Goal: Information Seeking & Learning: Check status

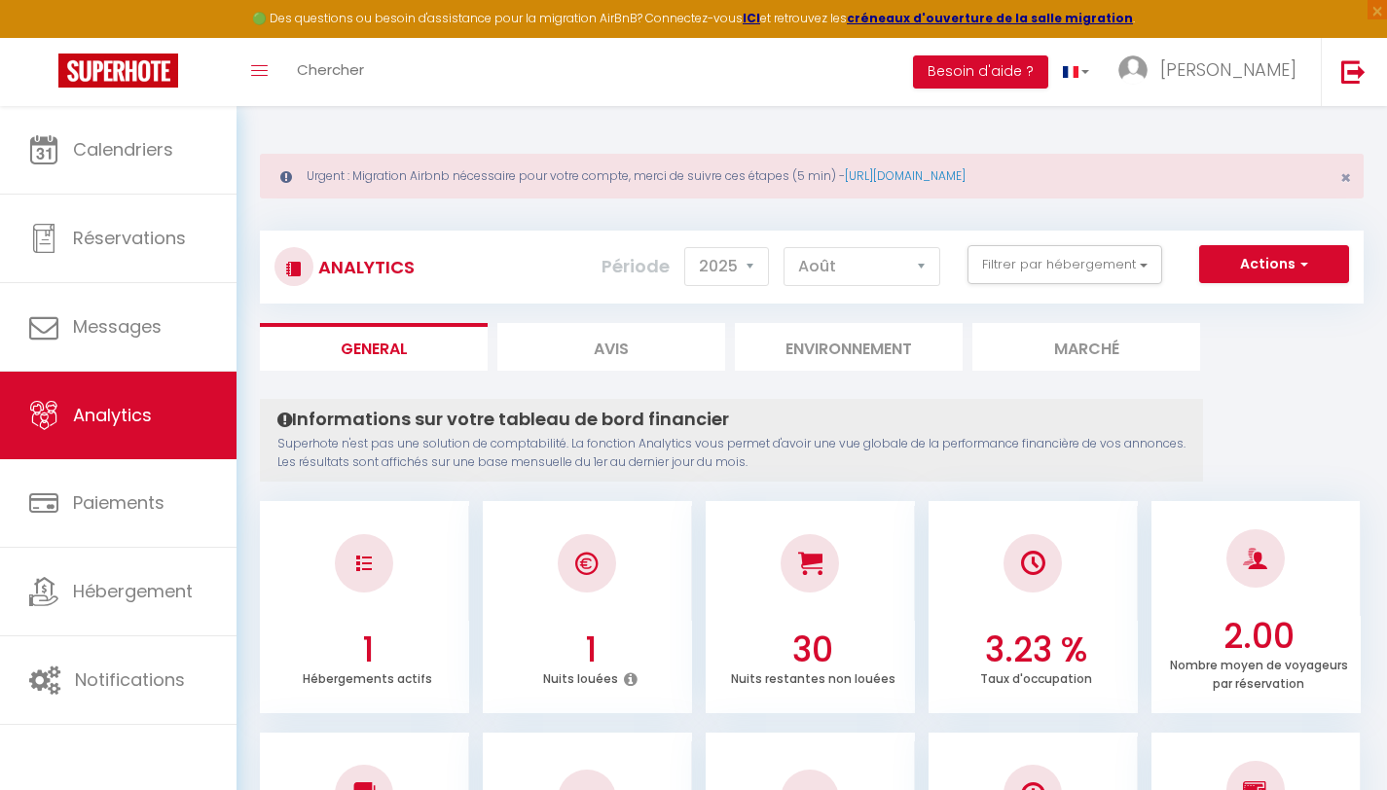
select select "2025"
select select "8"
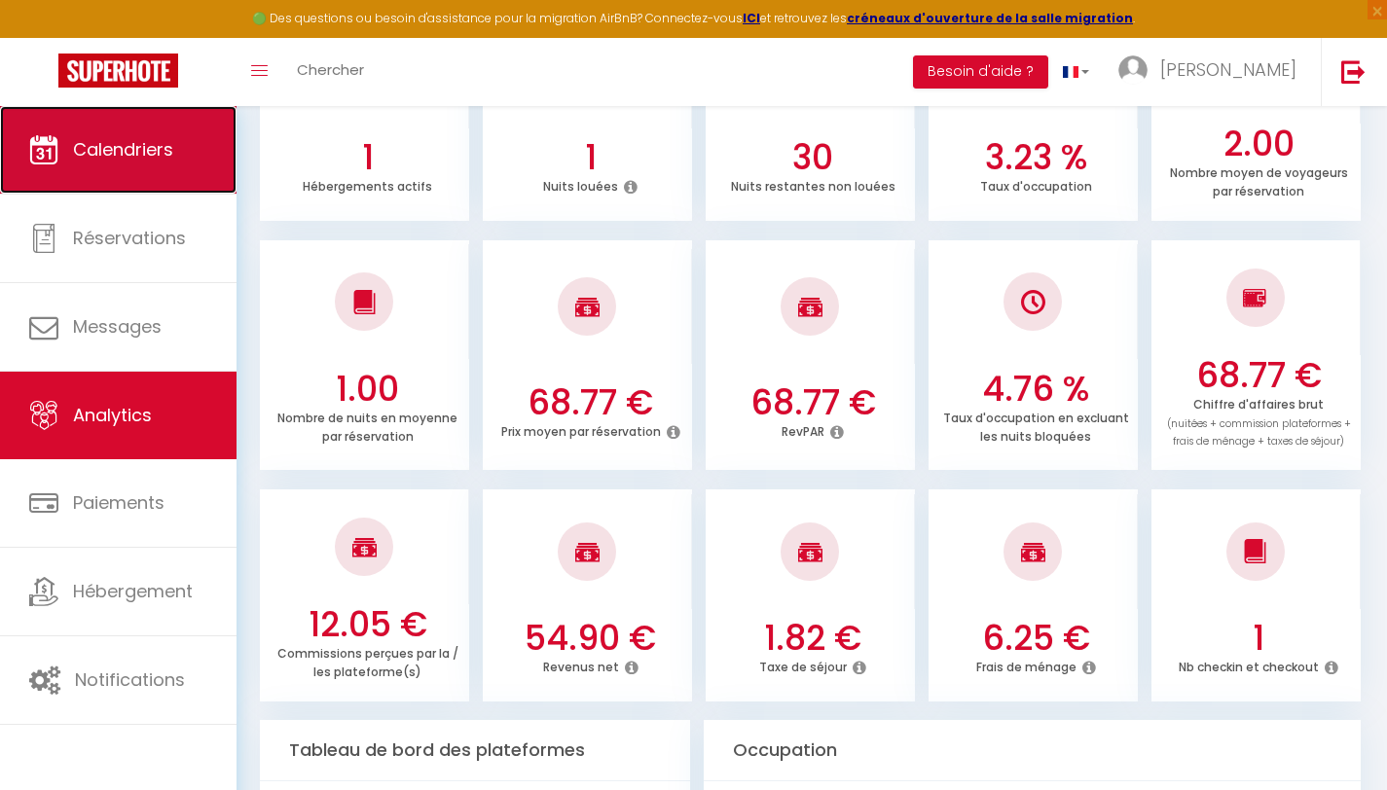
scroll to position [493, 0]
click at [111, 128] on link "Calendriers" at bounding box center [118, 150] width 237 height 88
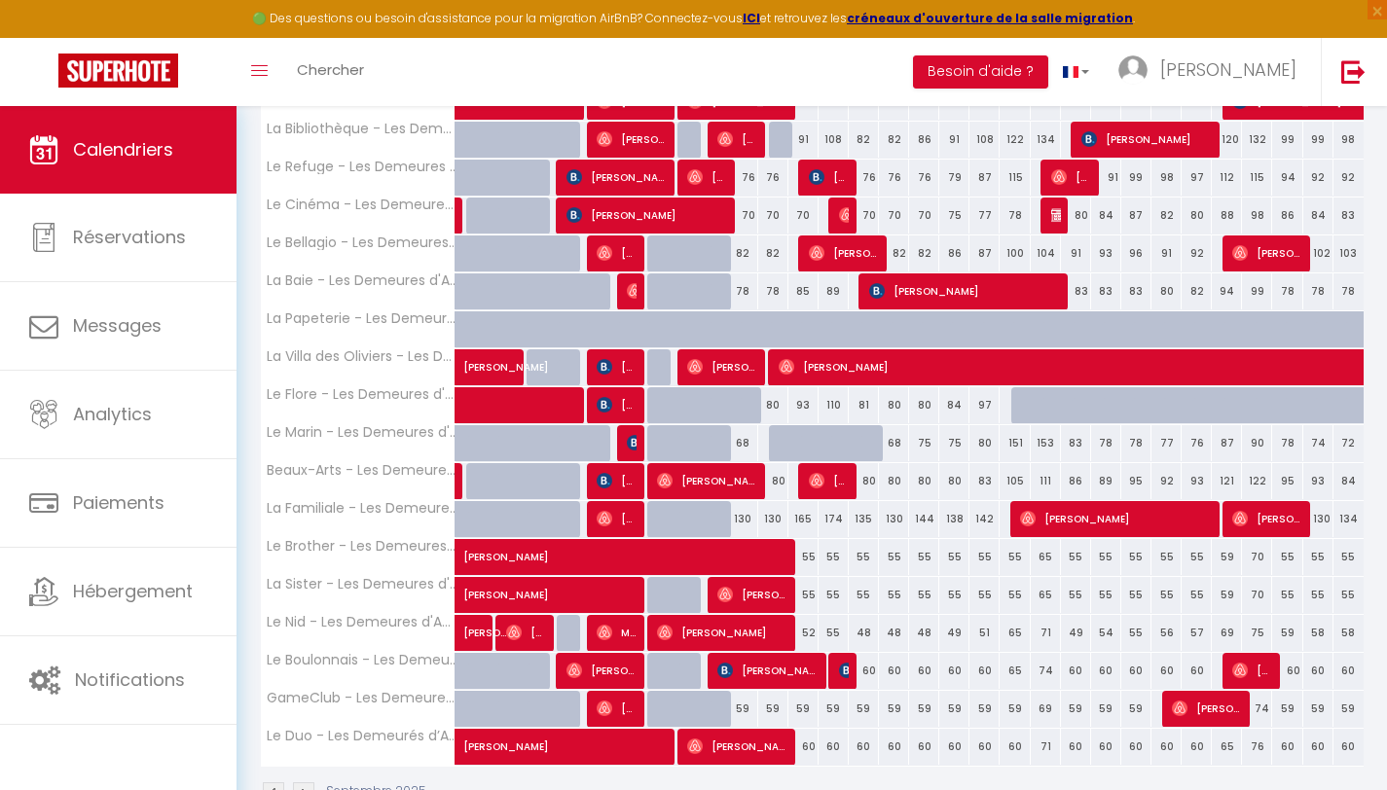
scroll to position [523, 0]
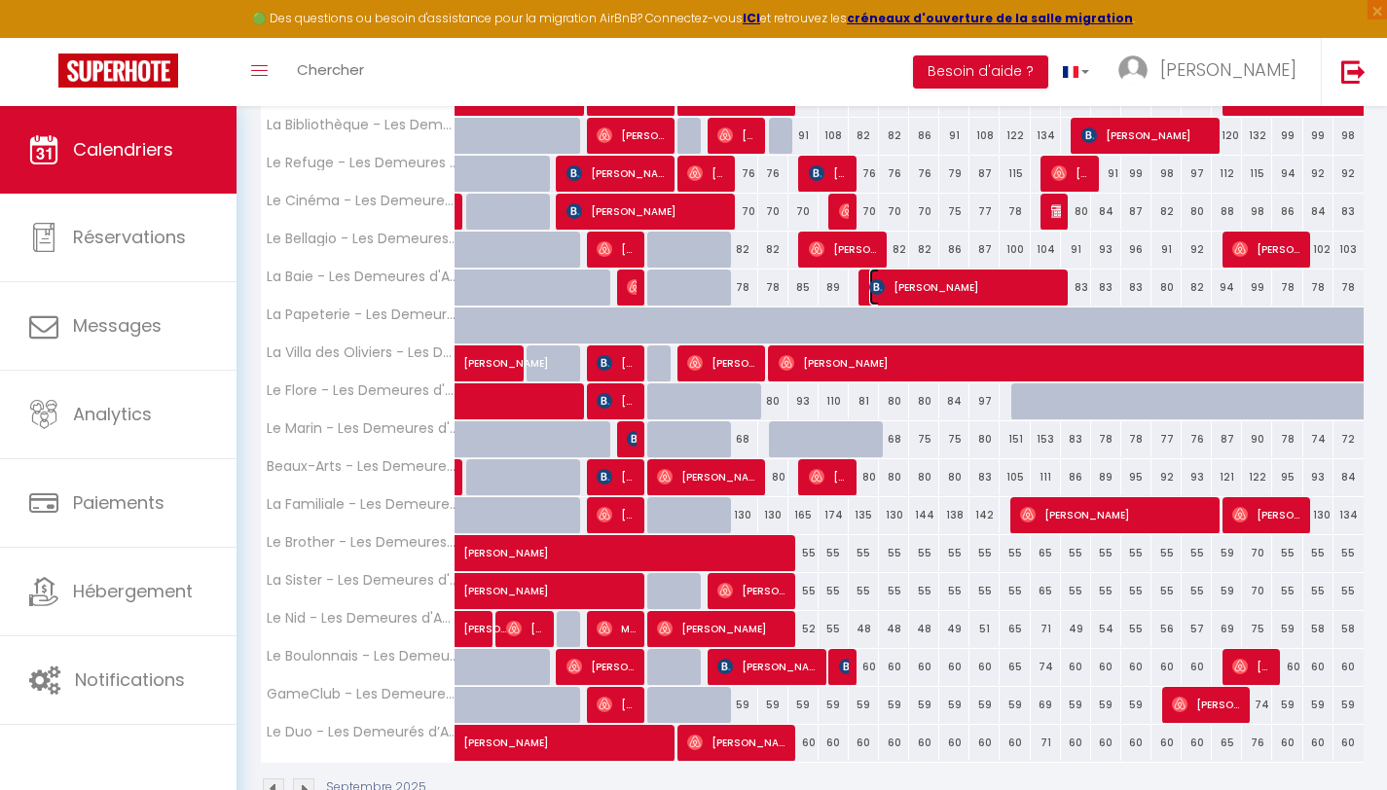
click at [1017, 288] on span "[PERSON_NAME]" at bounding box center [964, 287] width 191 height 37
select select "OK"
select select "KO"
select select "1"
select select "0"
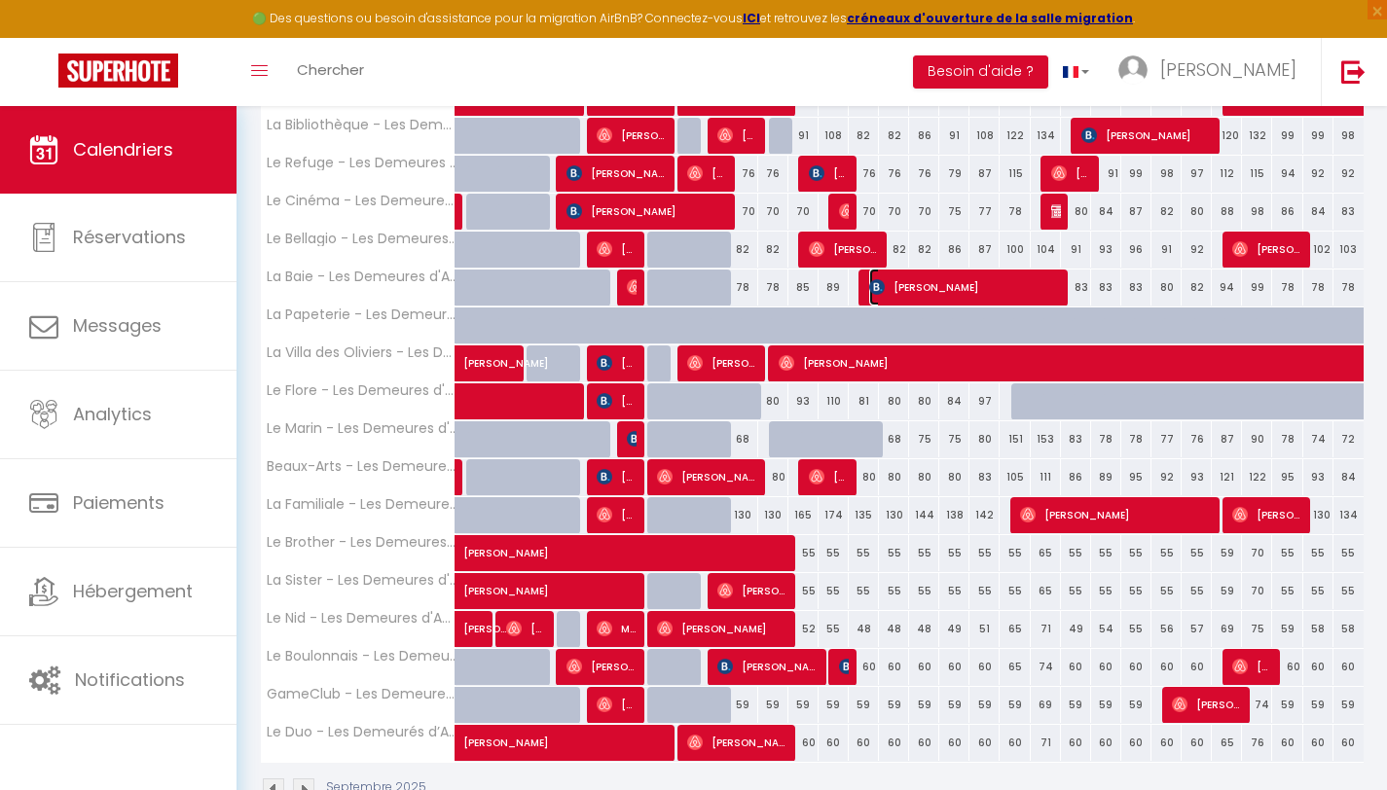
select select "1"
select select
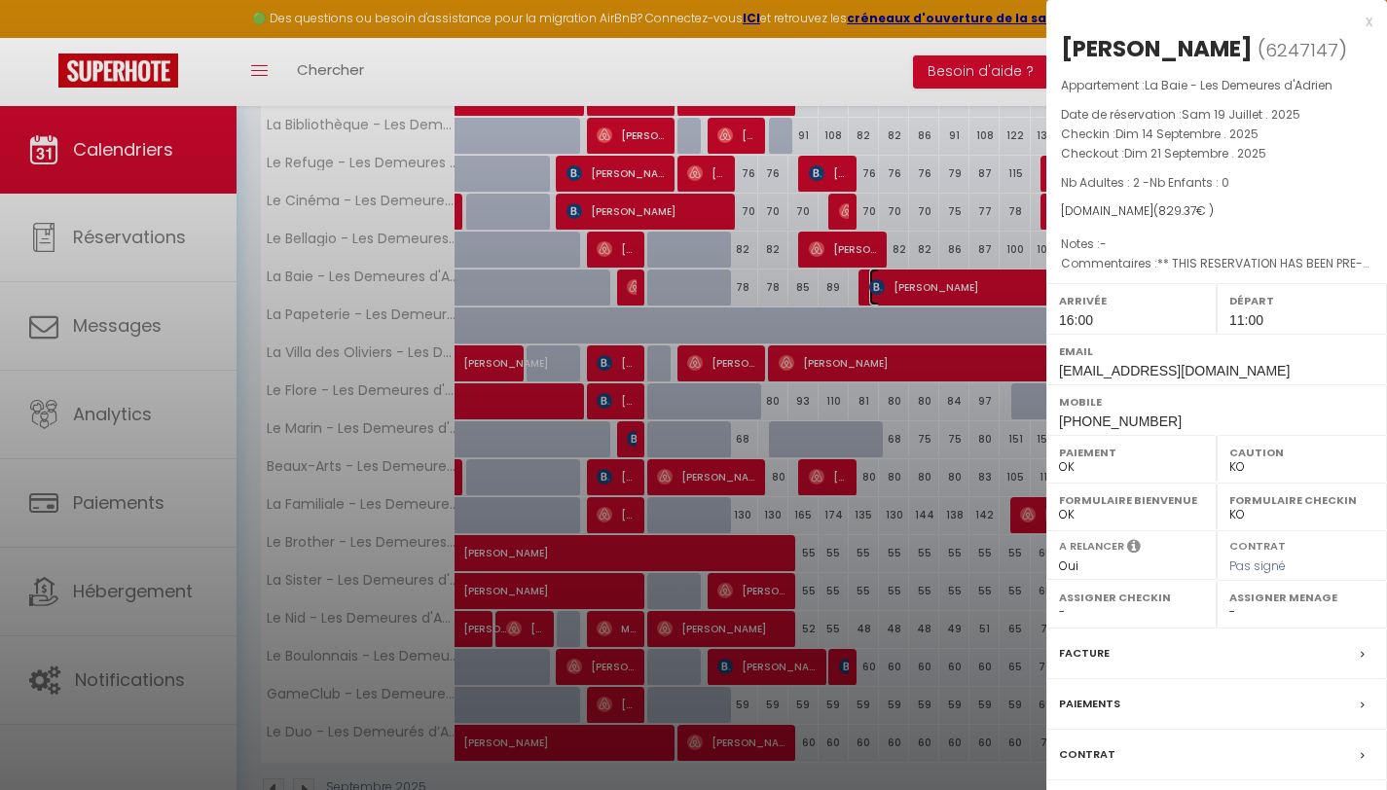
select select "41830"
click at [666, 39] on div at bounding box center [693, 395] width 1387 height 790
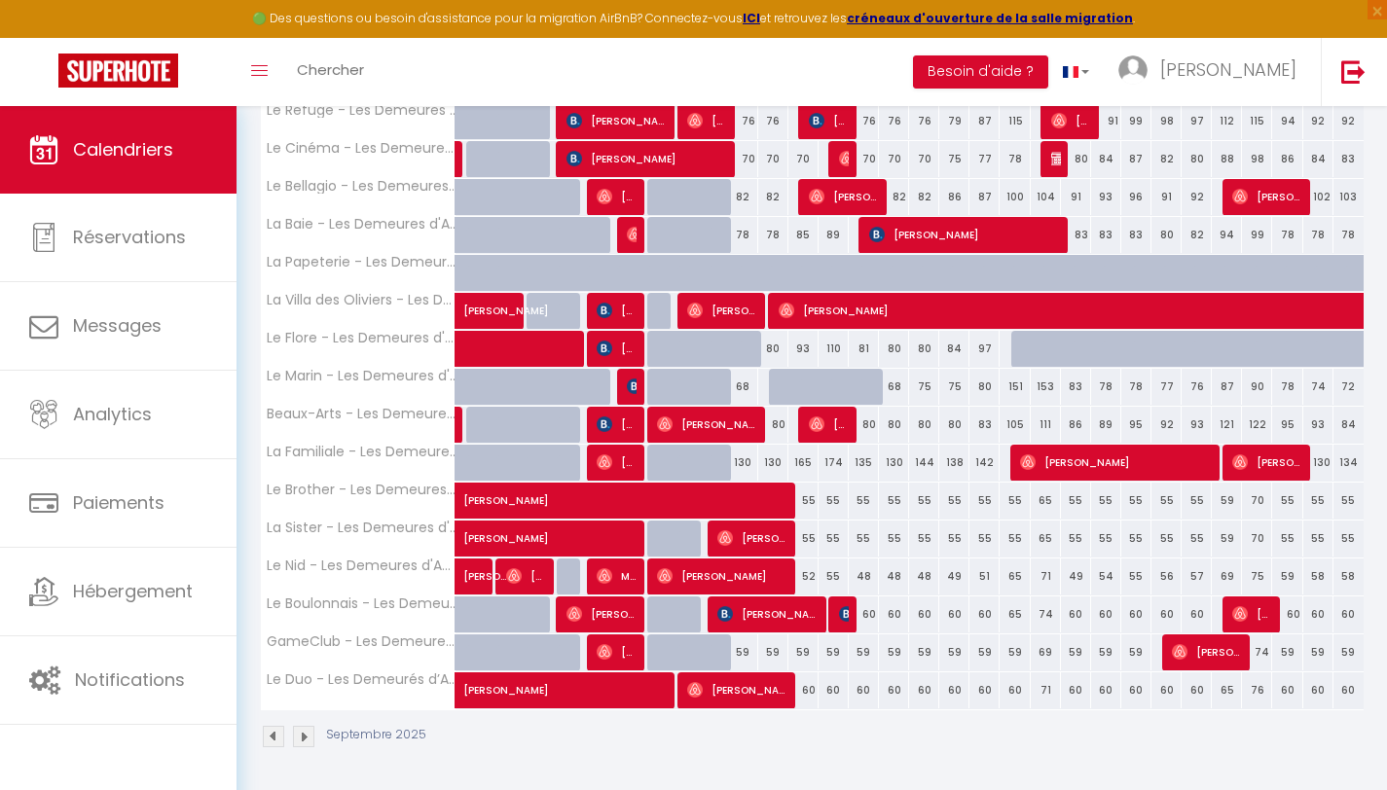
scroll to position [0, 0]
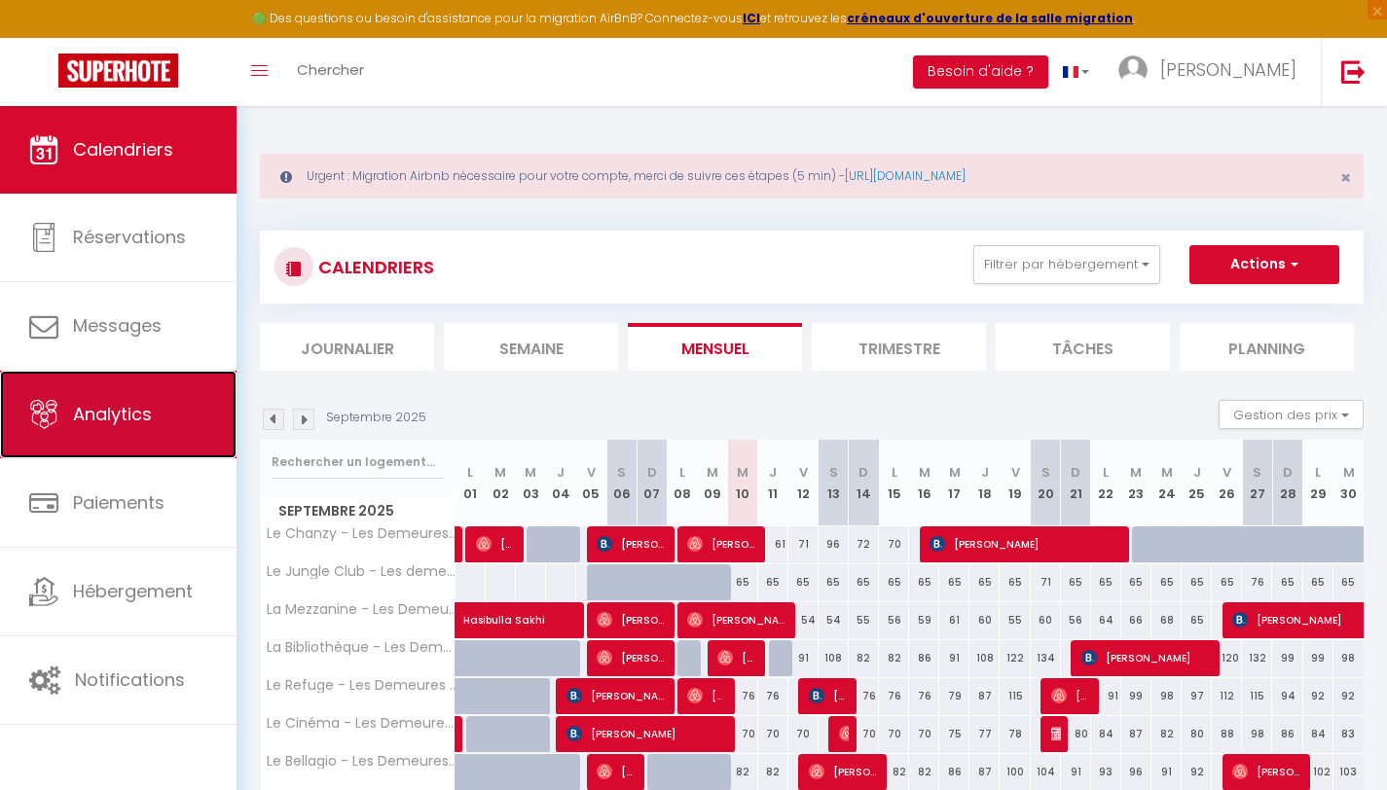
click at [156, 400] on link "Analytics" at bounding box center [118, 415] width 237 height 88
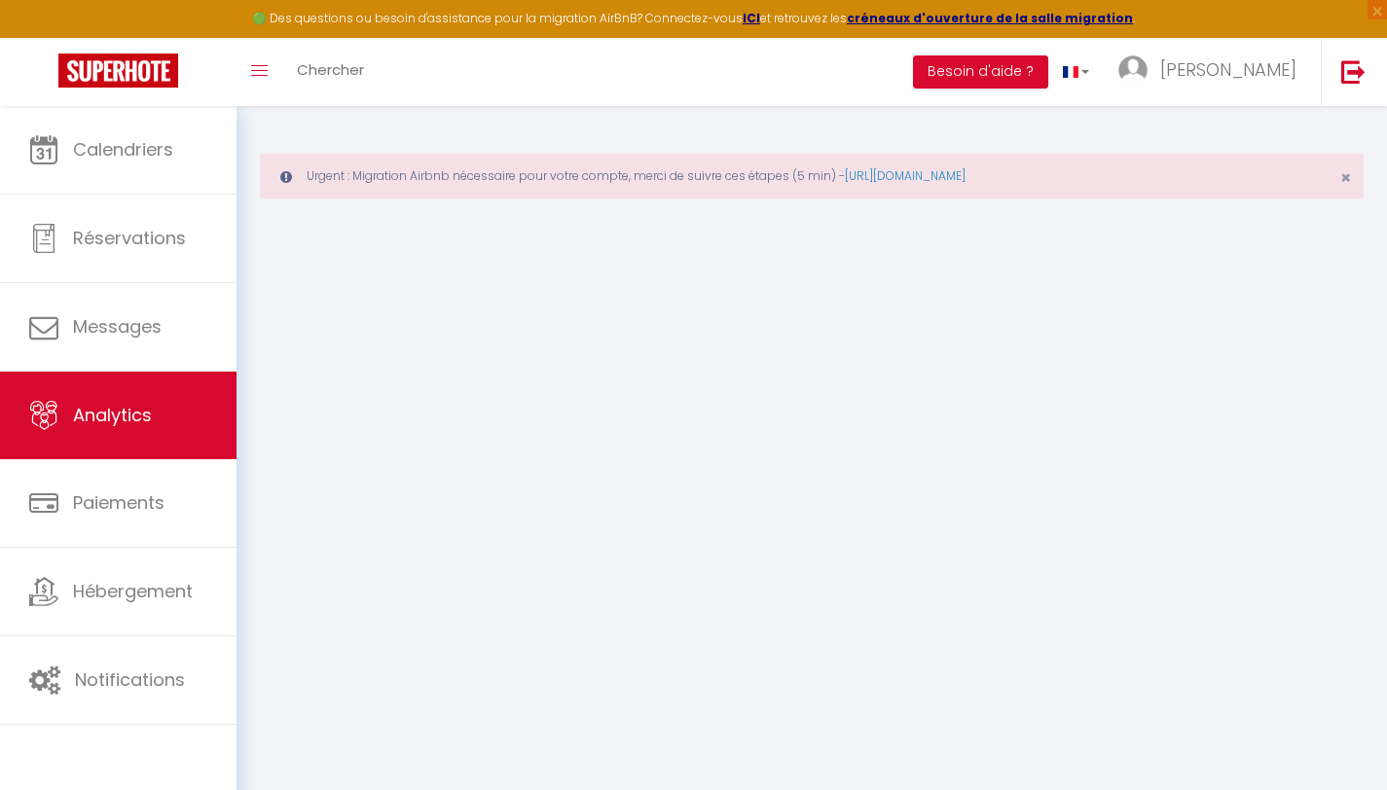
select select "2025"
select select "9"
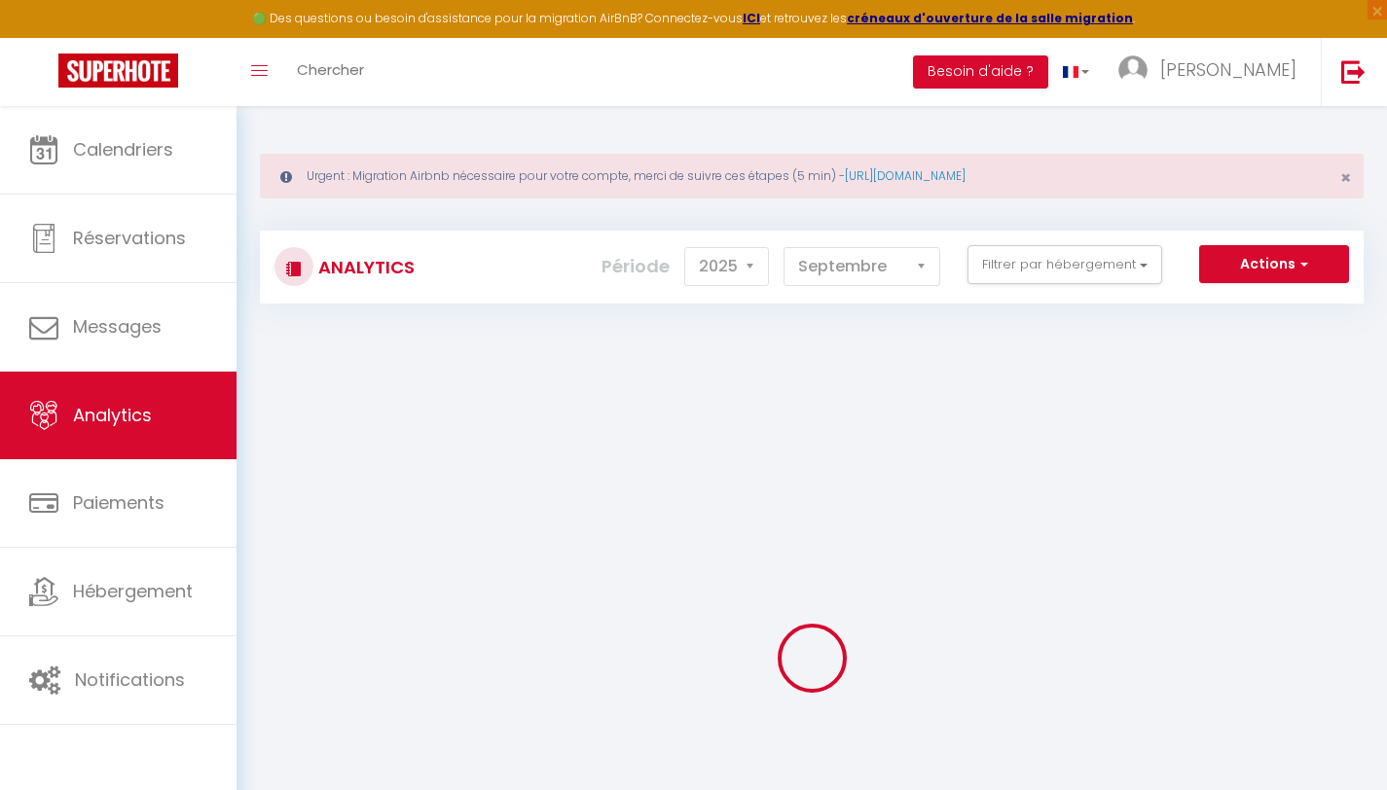
checkbox input "false"
checkbox d\'Adrien "false"
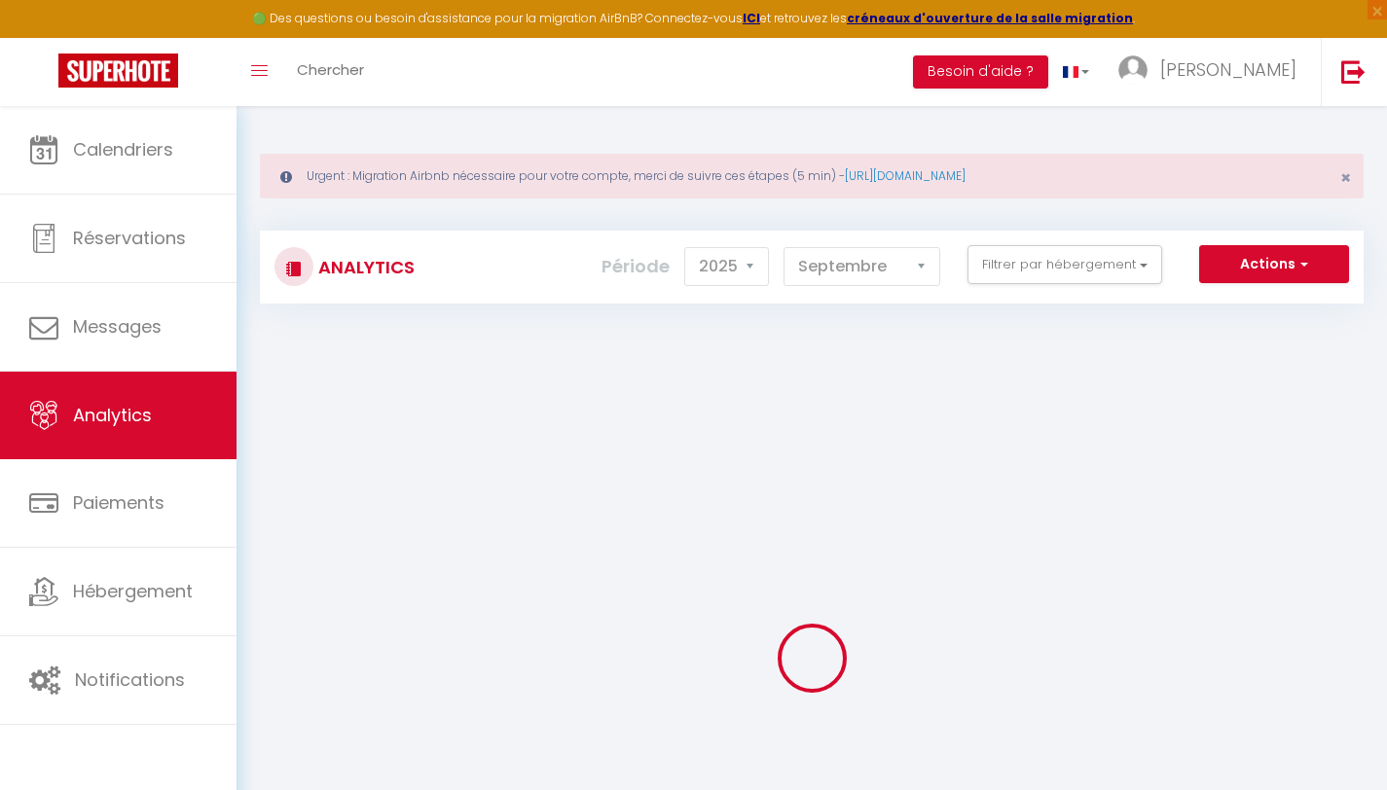
checkbox d\'Adrien "false"
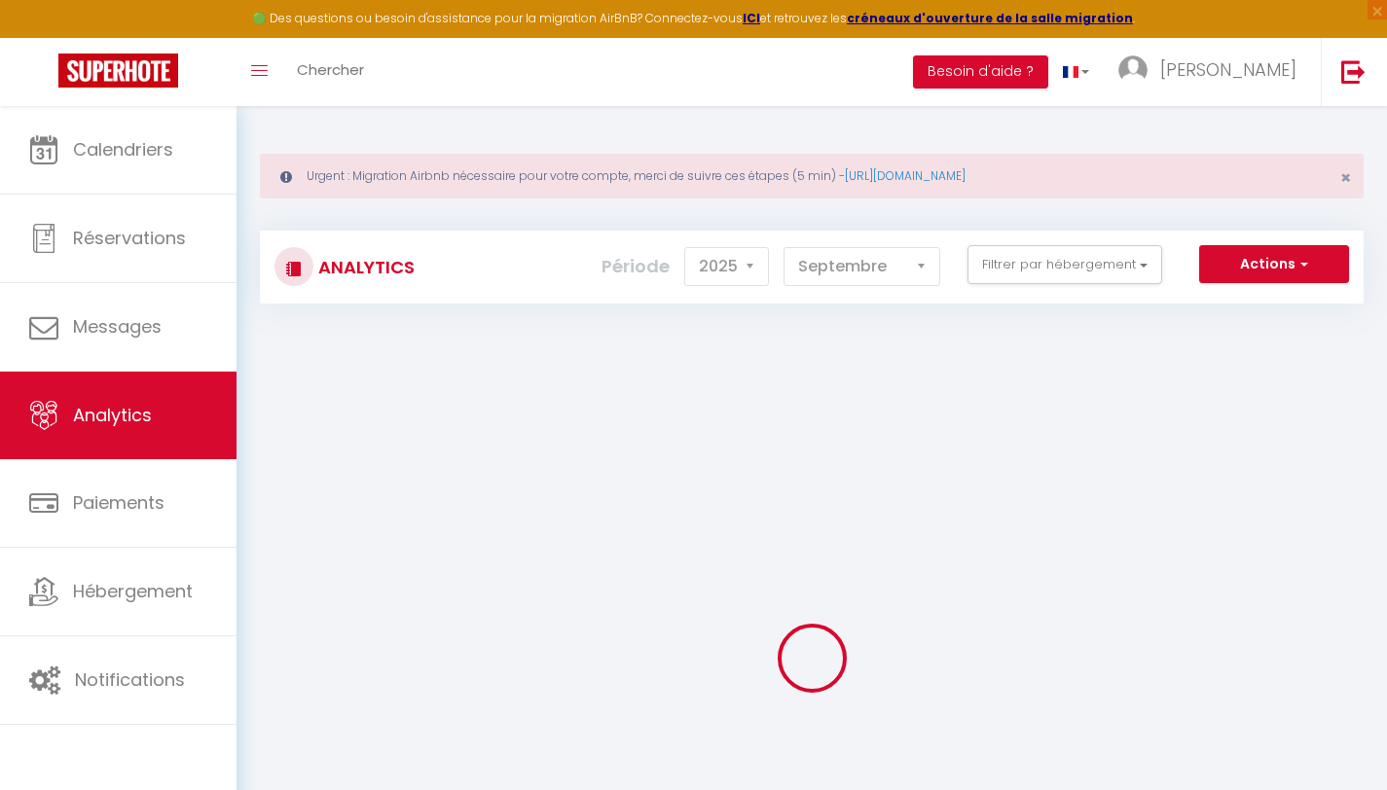
checkbox d\'Adrien "false"
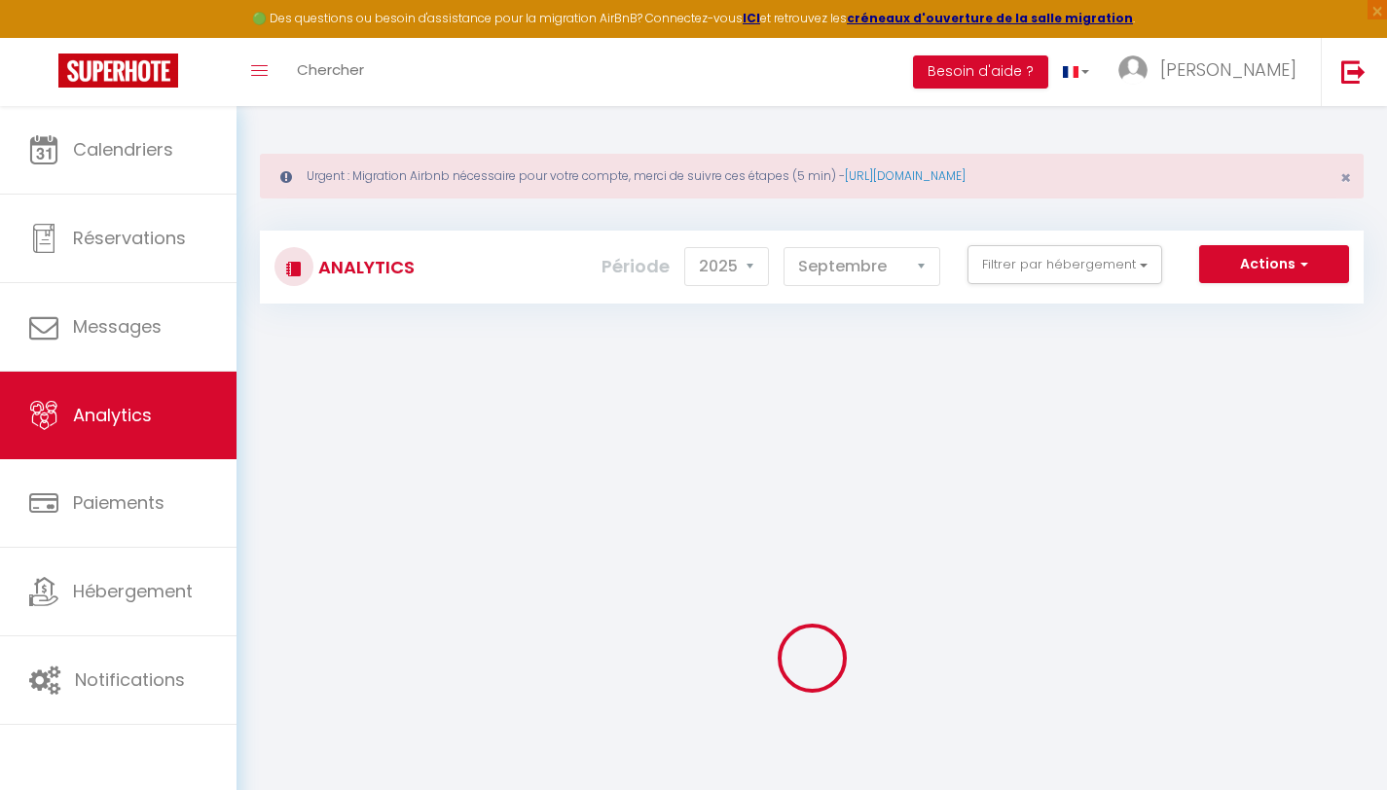
checkbox d\'Adrien "false"
checkbox d’Adrien "false"
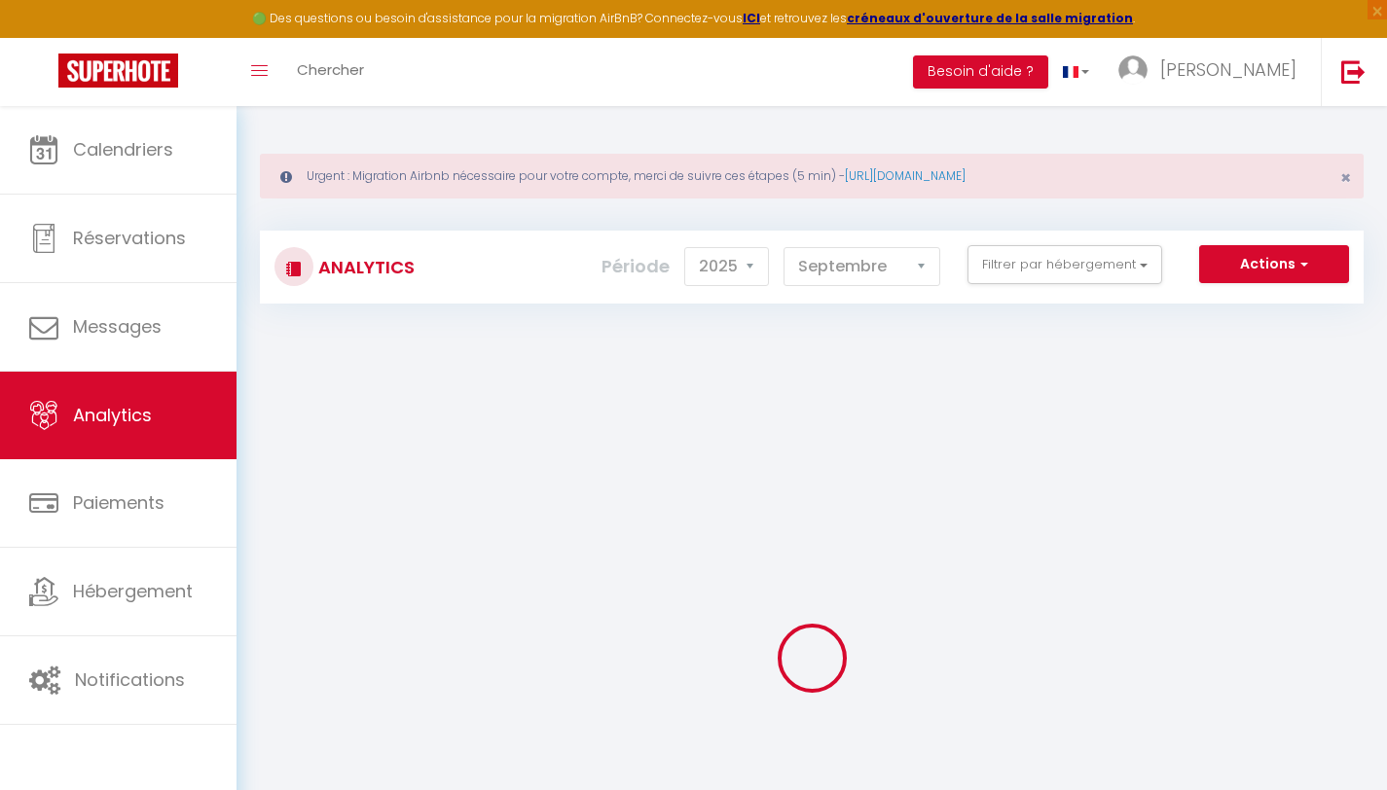
checkbox d’Adrien "false"
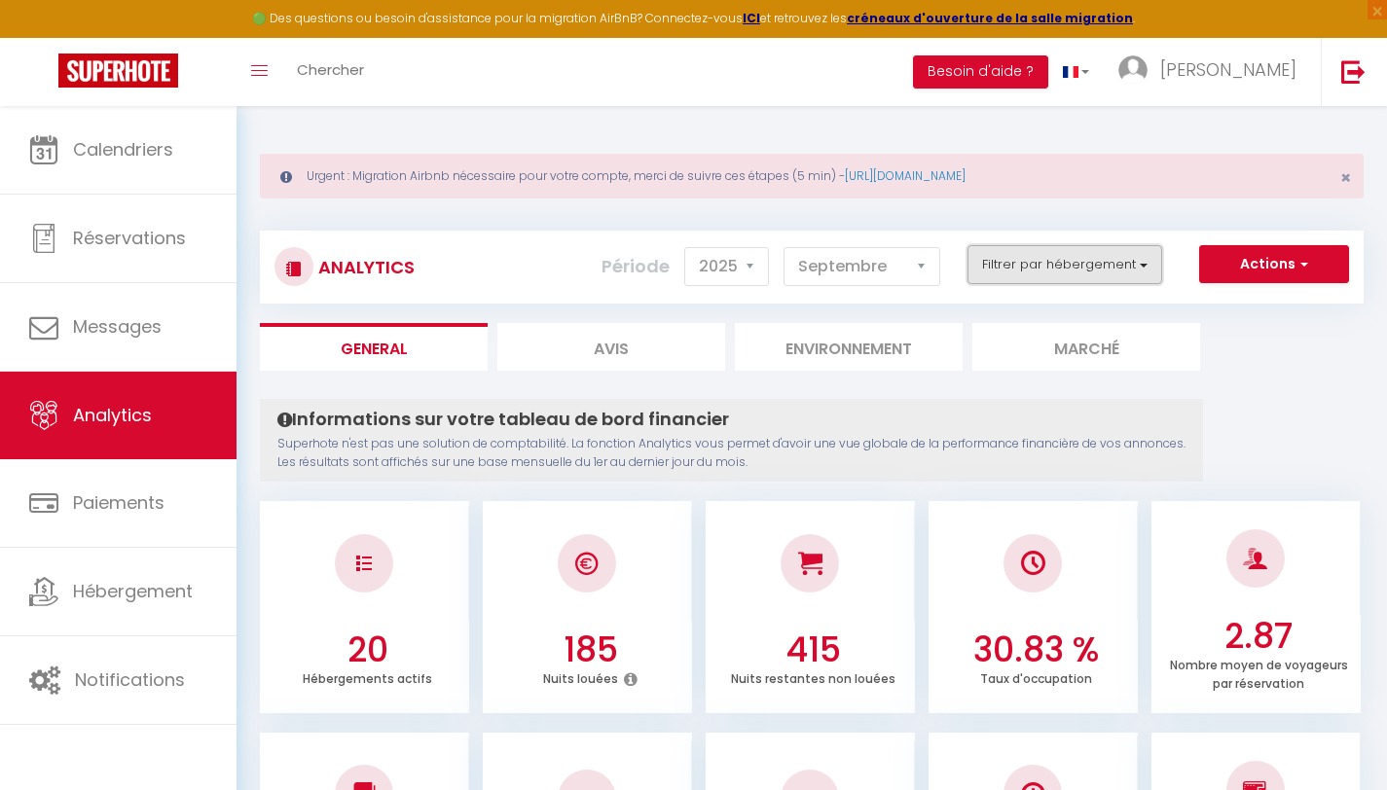
click at [1078, 275] on button "Filtrer par hébergement" at bounding box center [1065, 264] width 195 height 39
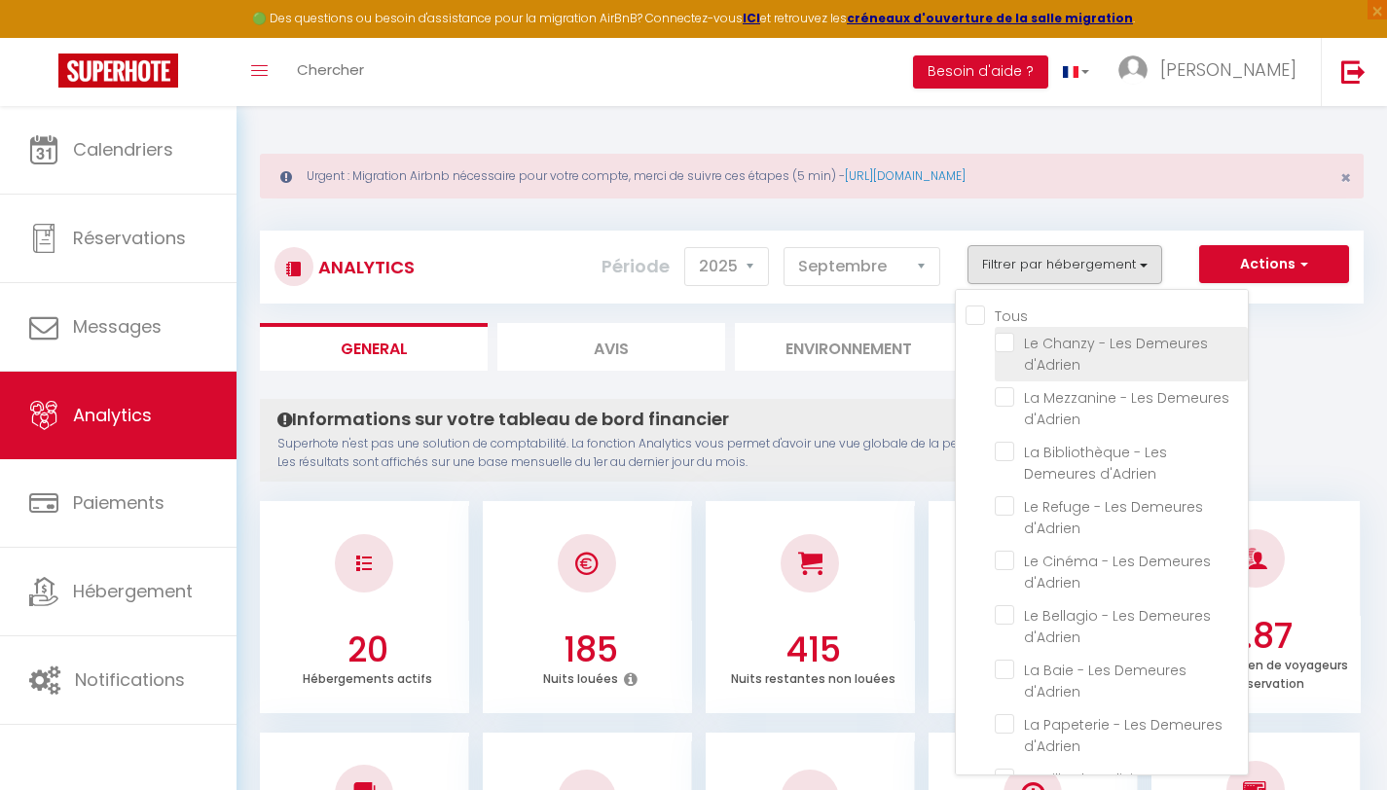
click at [1008, 335] on d\'Adrien "checkbox" at bounding box center [1121, 342] width 253 height 19
checkbox d\'Adrien "true"
checkbox d\'Adrien "false"
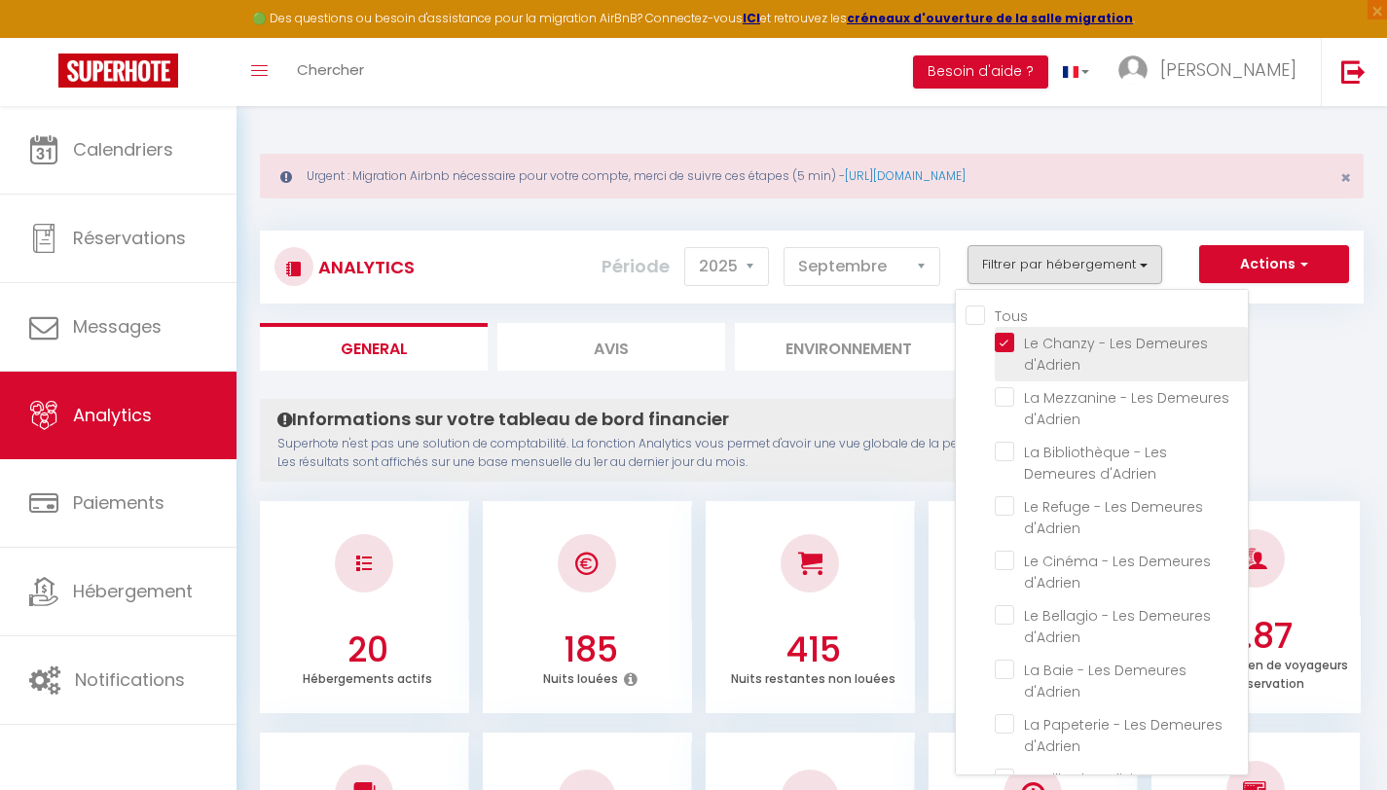
checkbox d\'Adrien "false"
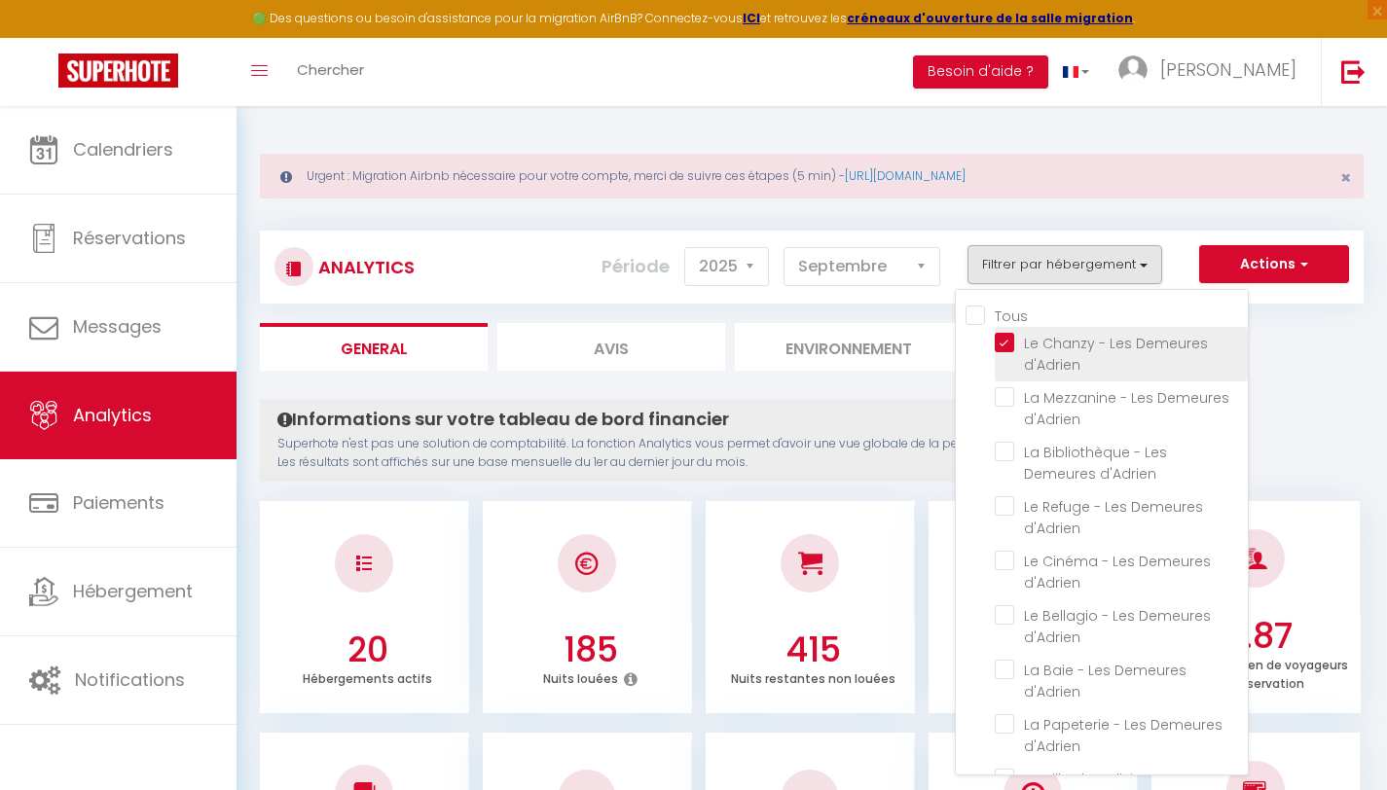
checkbox d\'Adrien "false"
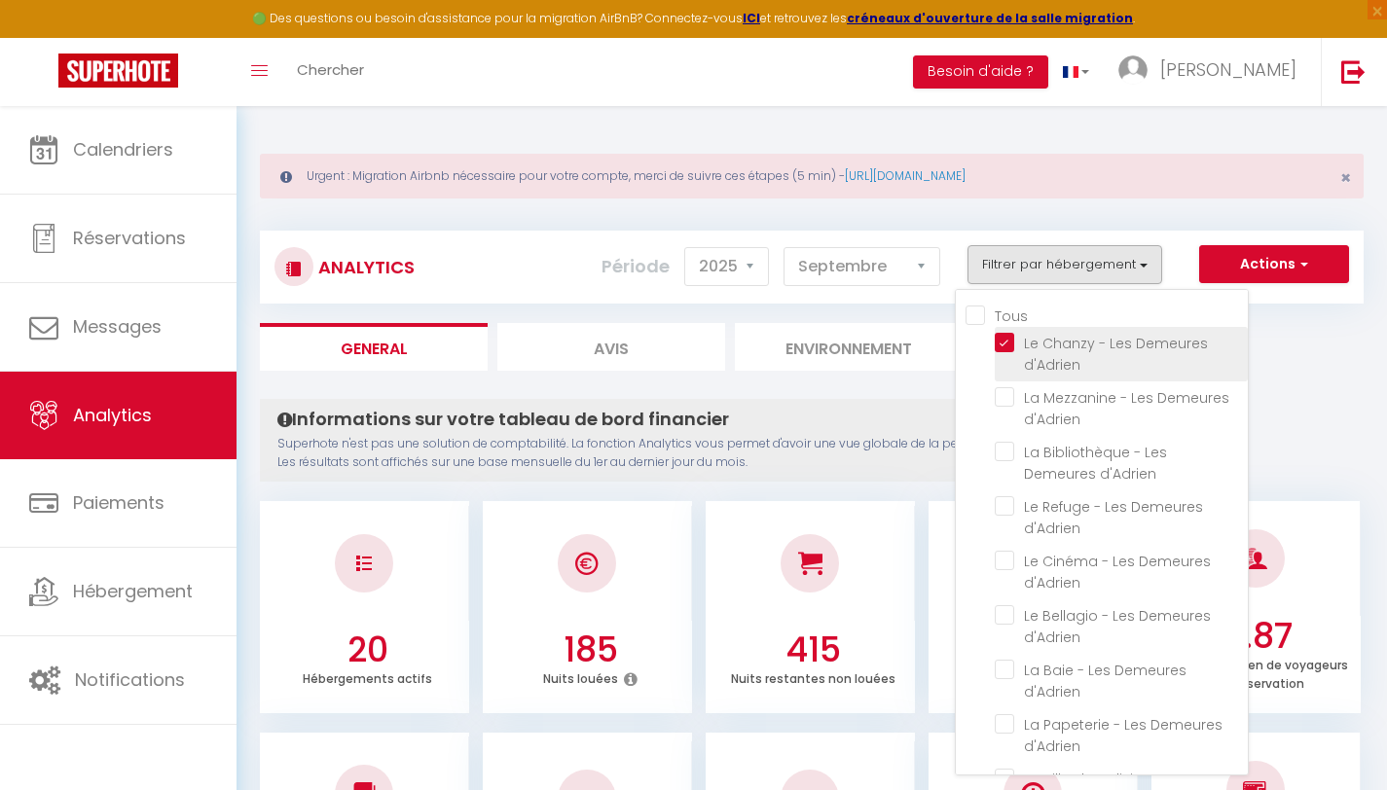
checkbox d\'Adrien "false"
checkbox d’Adrien "false"
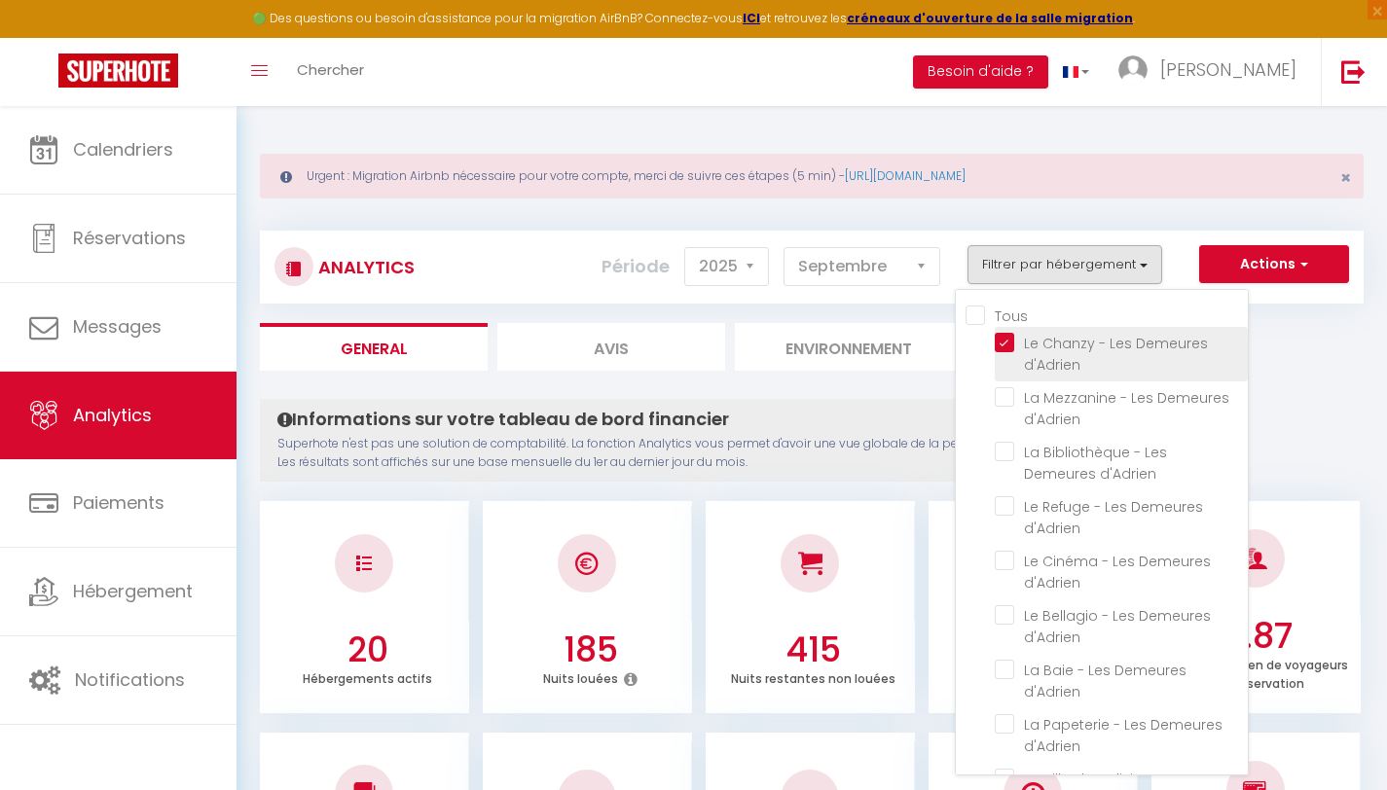
checkbox d’Adrien "false"
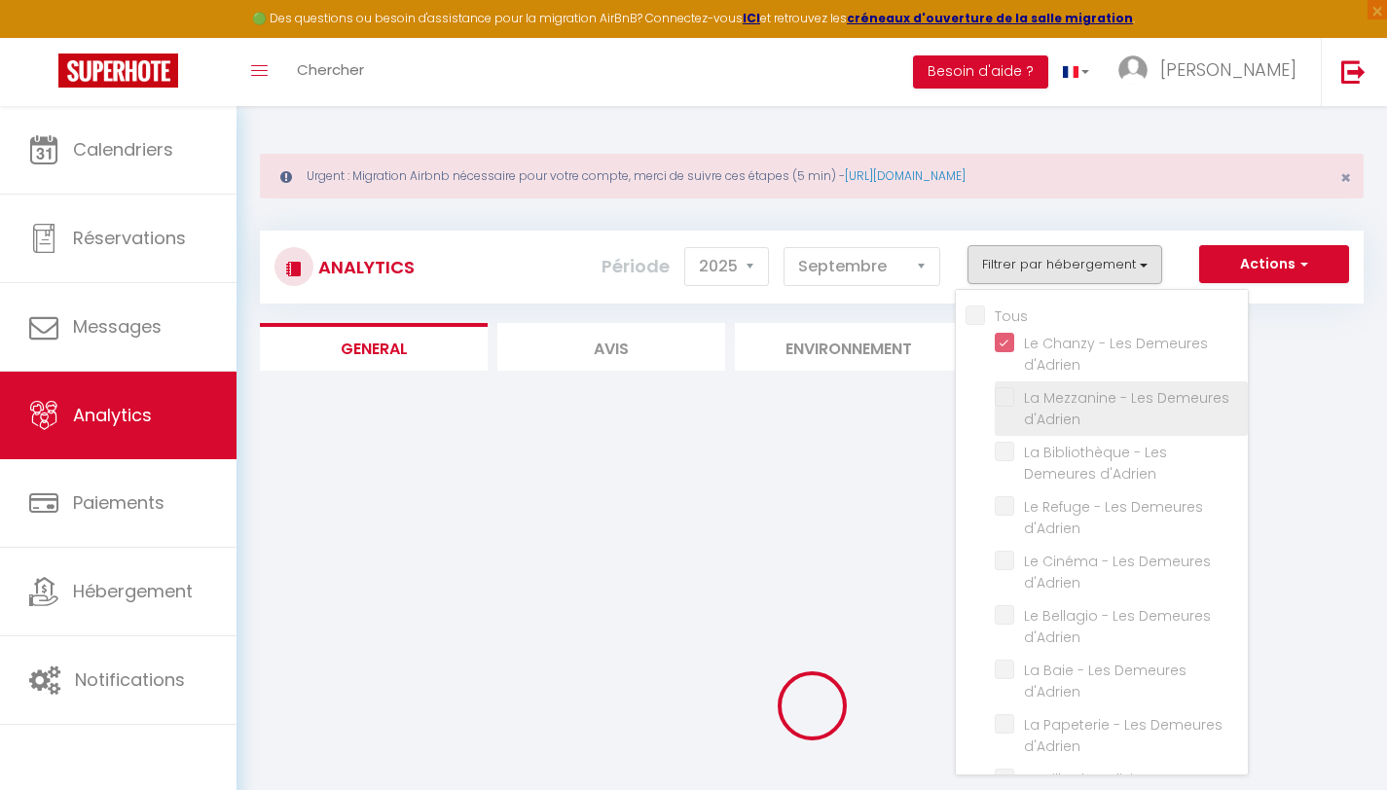
checkbox d\'Adrien "false"
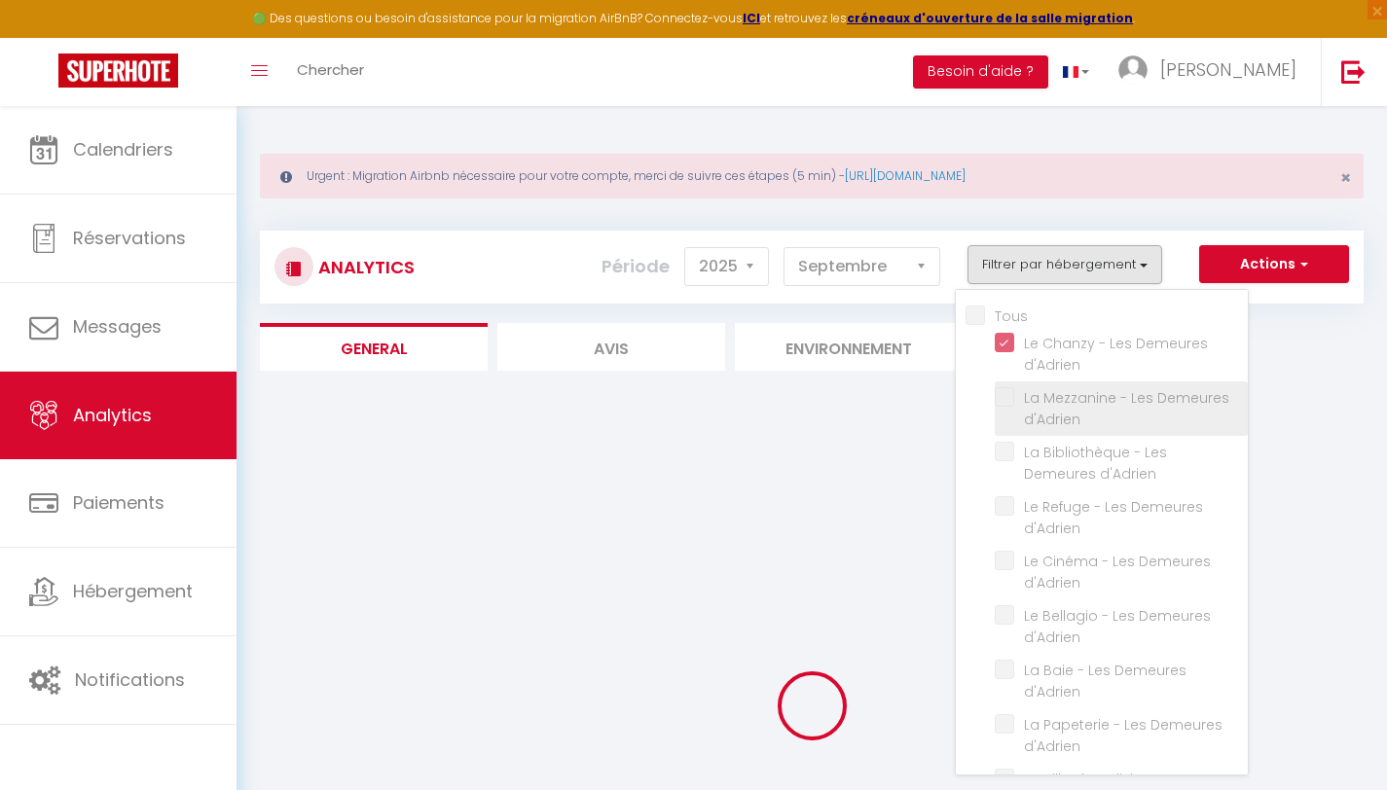
checkbox d\'Adrien "false"
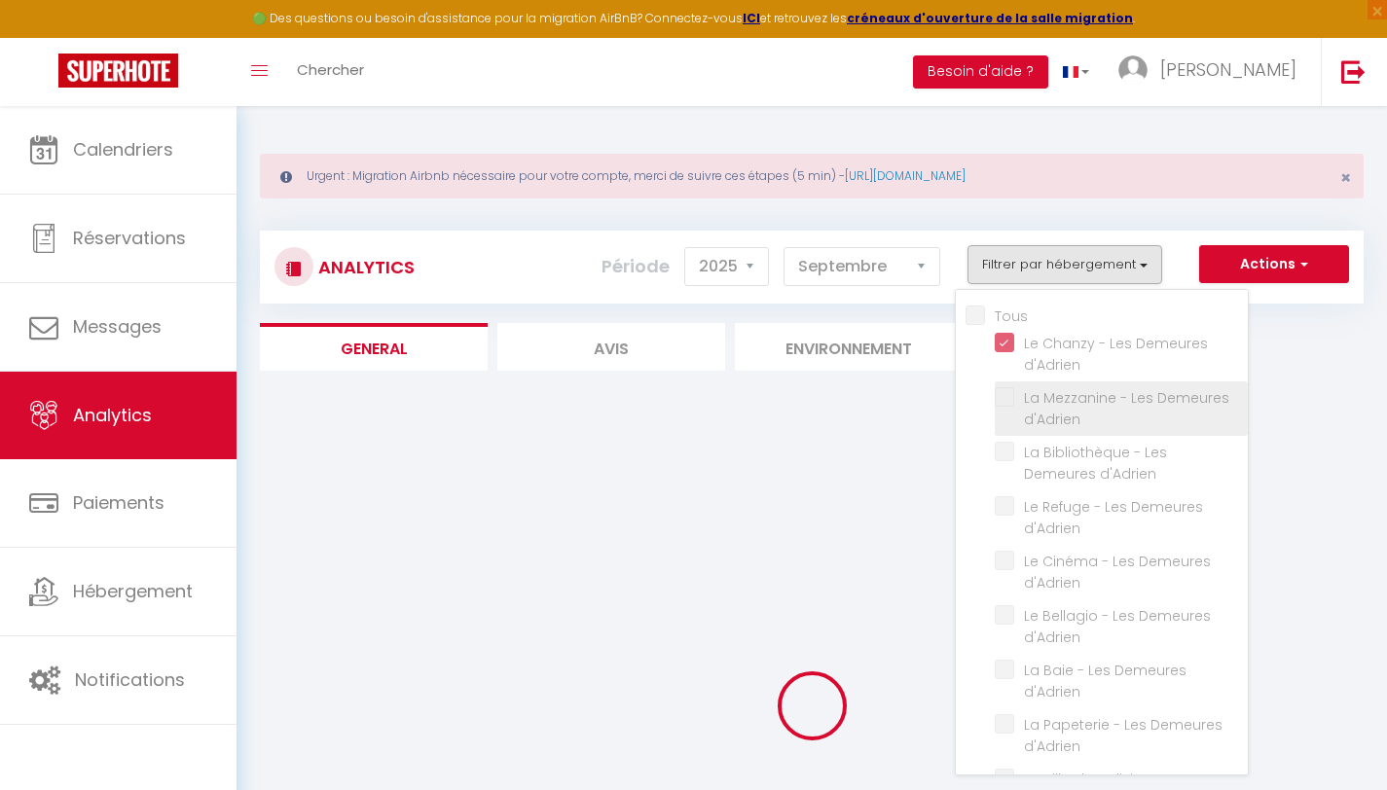
checkbox d\'Adrien "false"
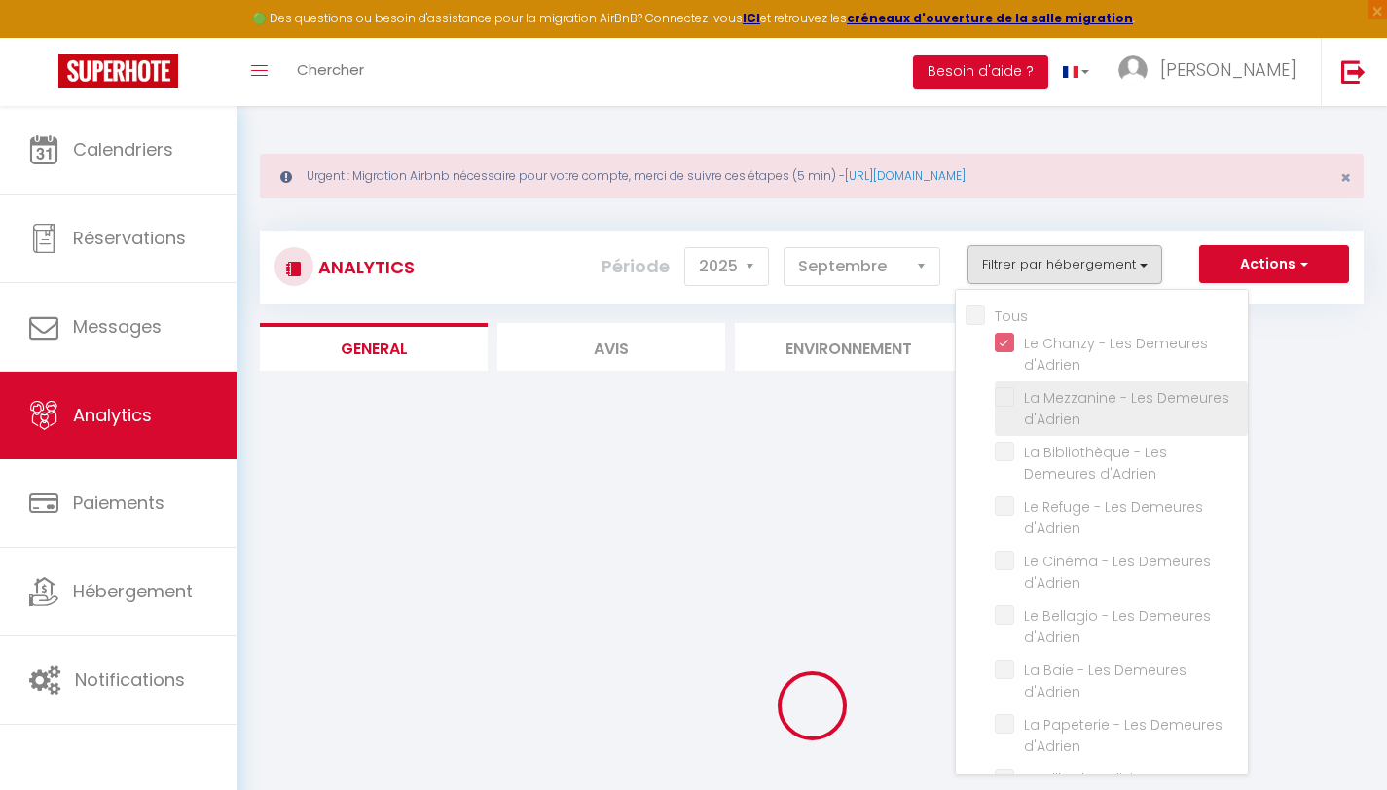
checkbox d\'Adrien "false"
checkbox d’Adrien "false"
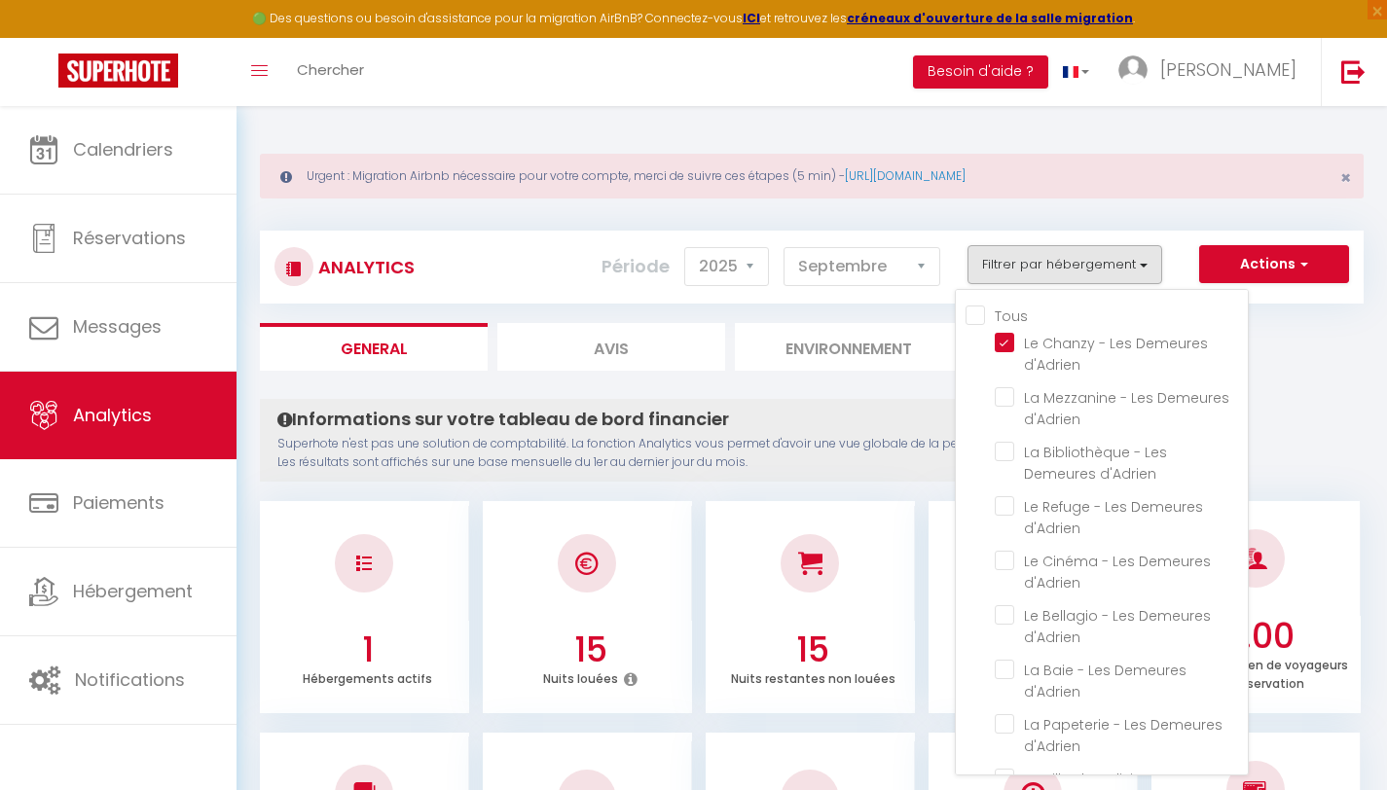
click at [999, 317] on input "Tous" at bounding box center [1107, 314] width 282 height 19
checkbox input "true"
checkbox d\'Adrien "true"
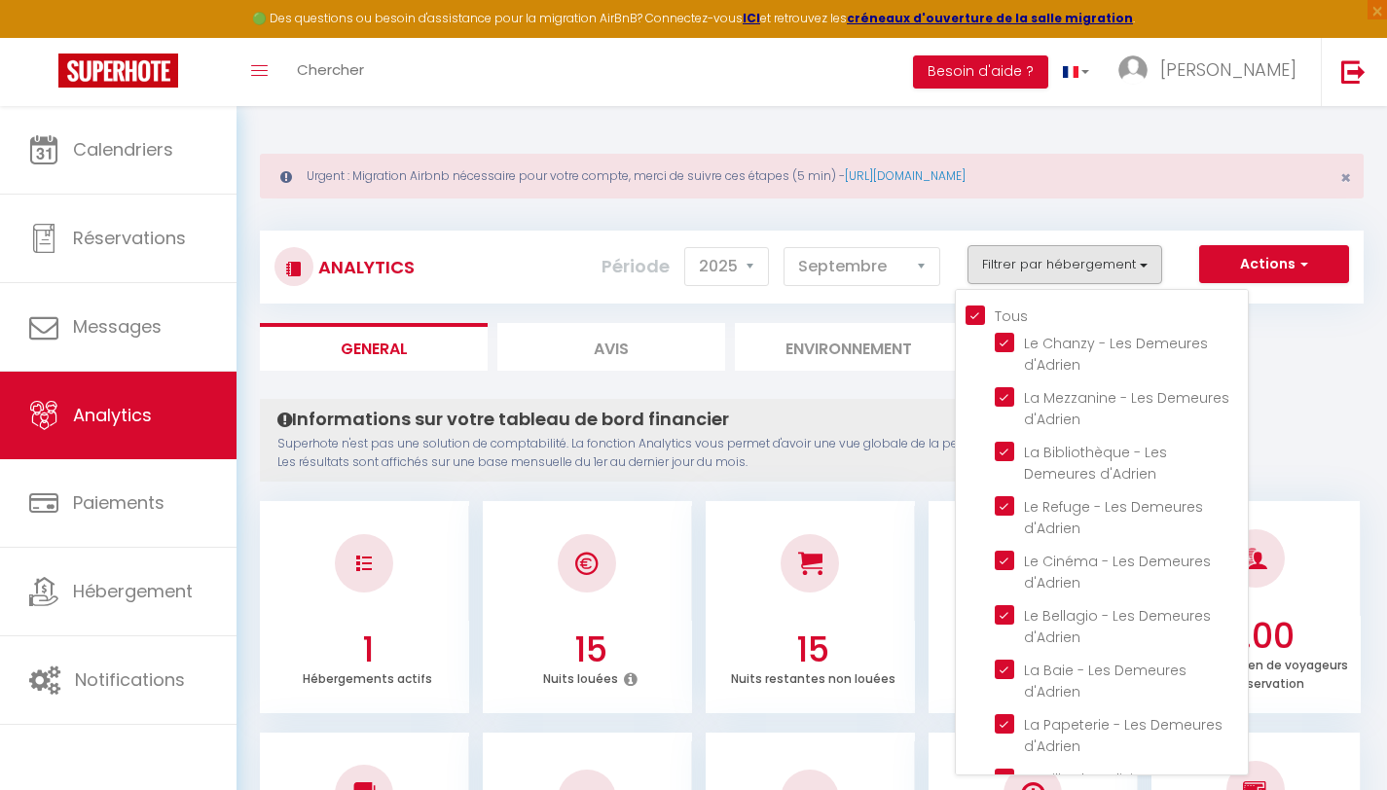
checkbox d\'Adrien "true"
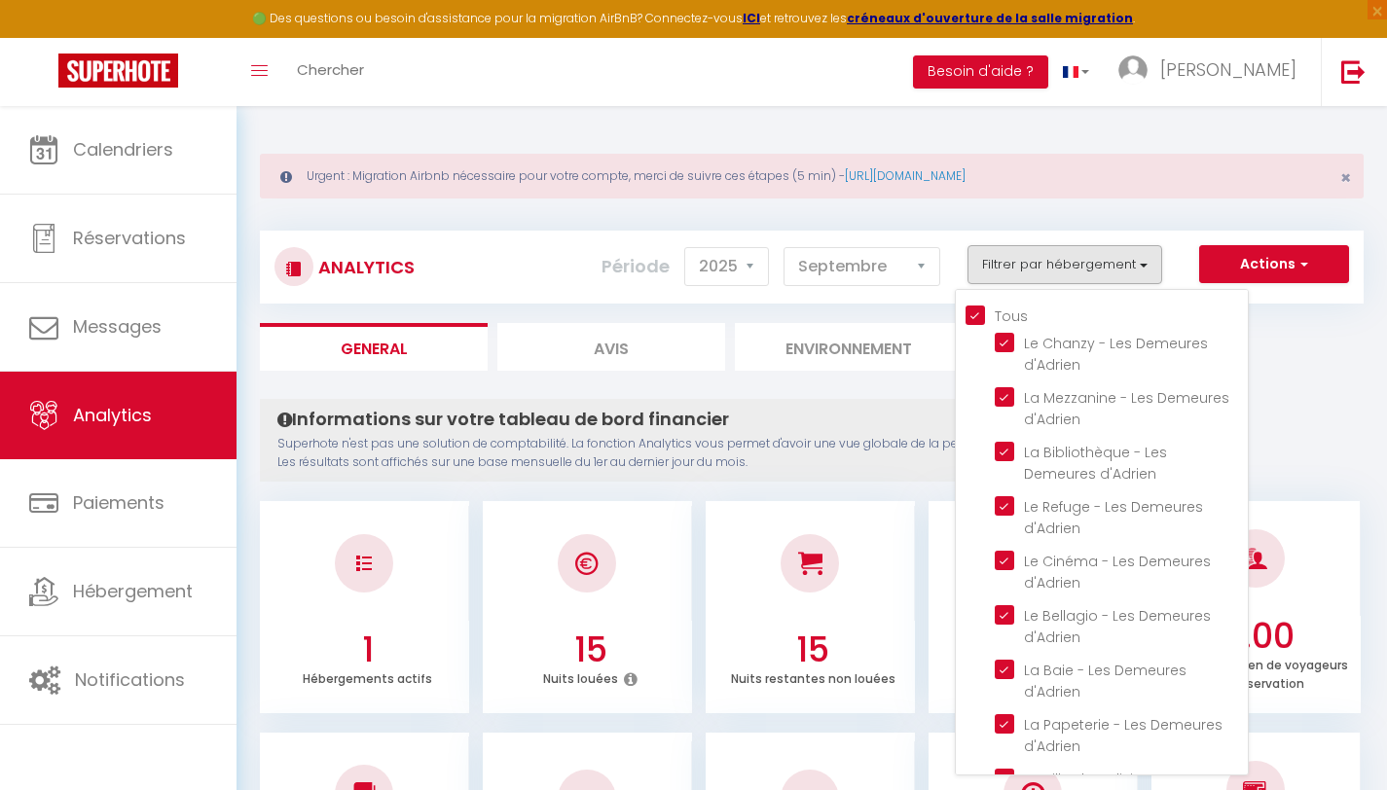
checkbox d\'Adrien "true"
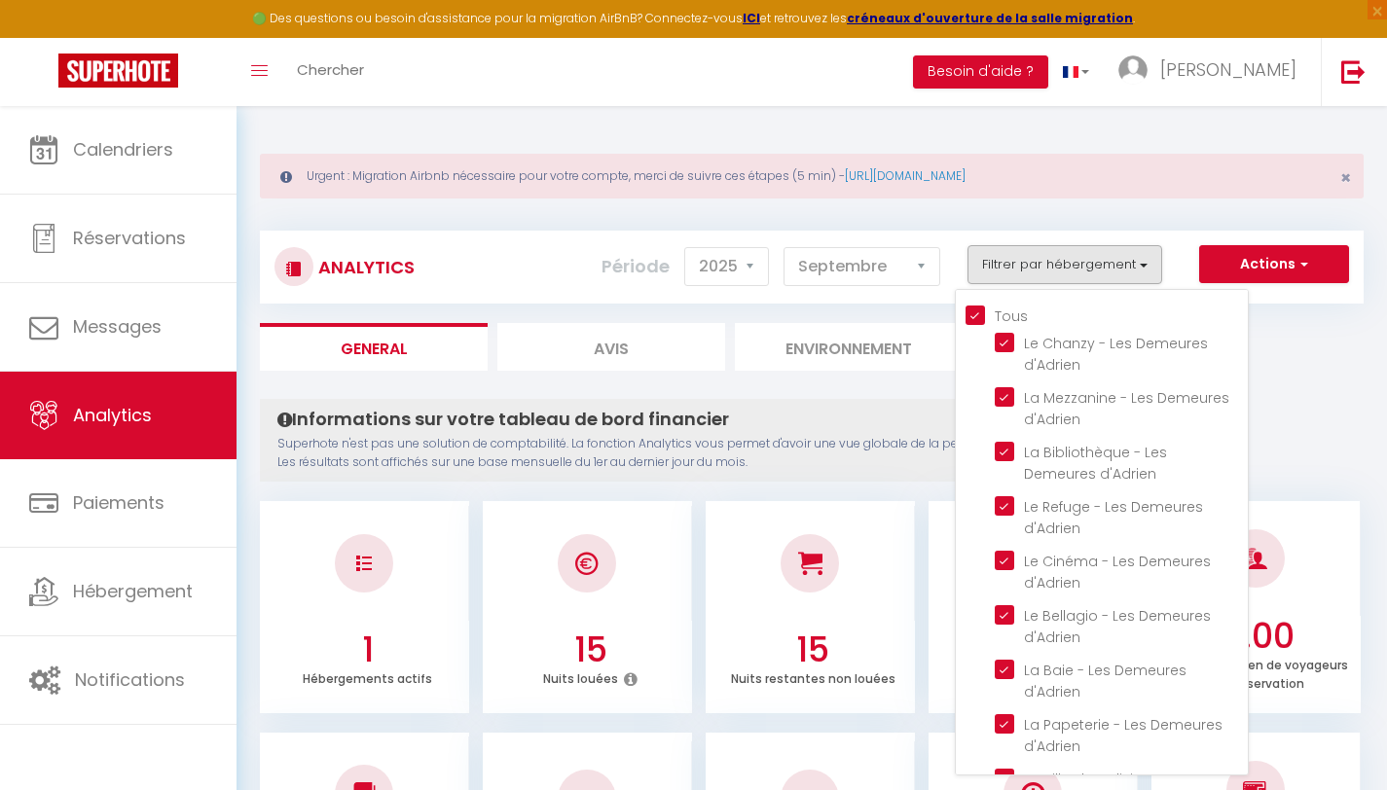
checkbox d\'Adrien "true"
checkbox d’Adrien "true"
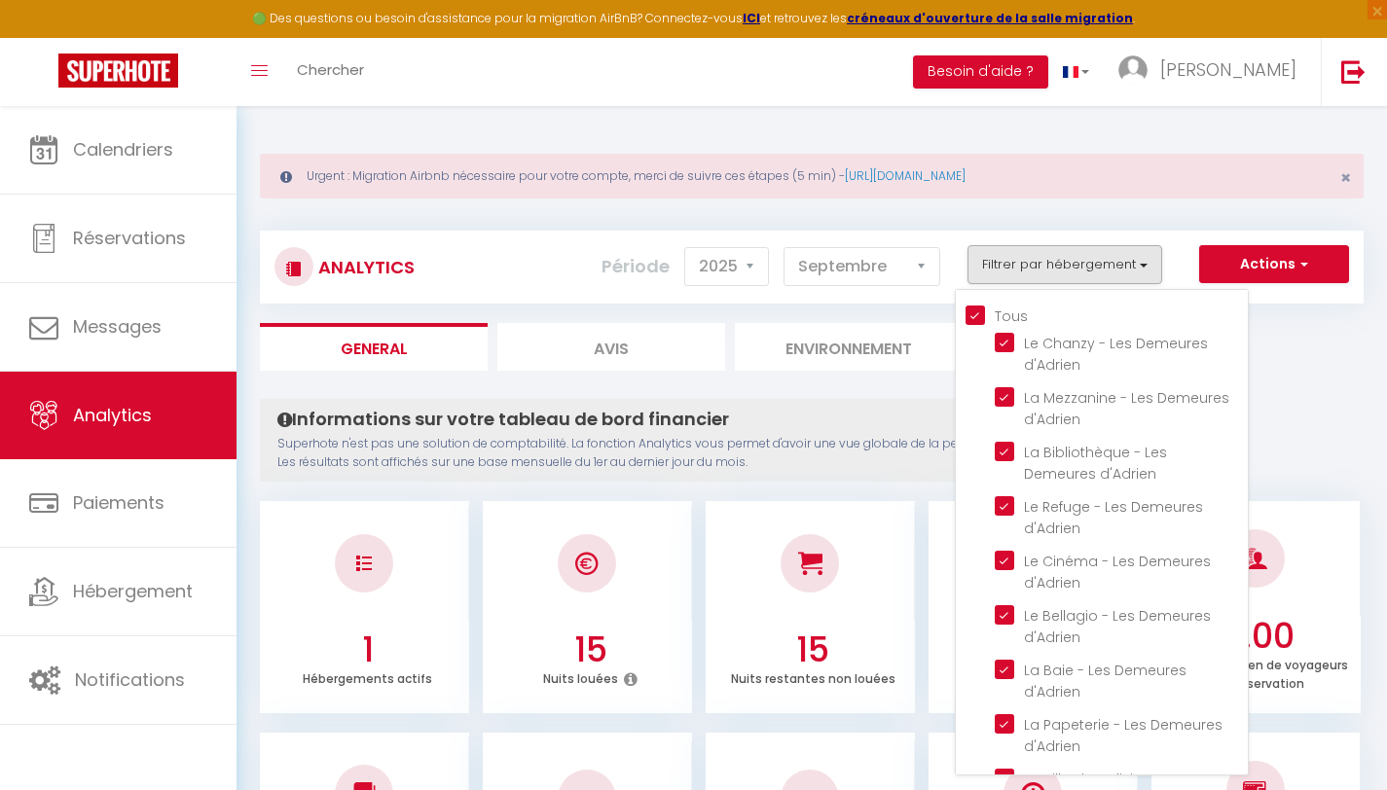
checkbox d’Adrien "true"
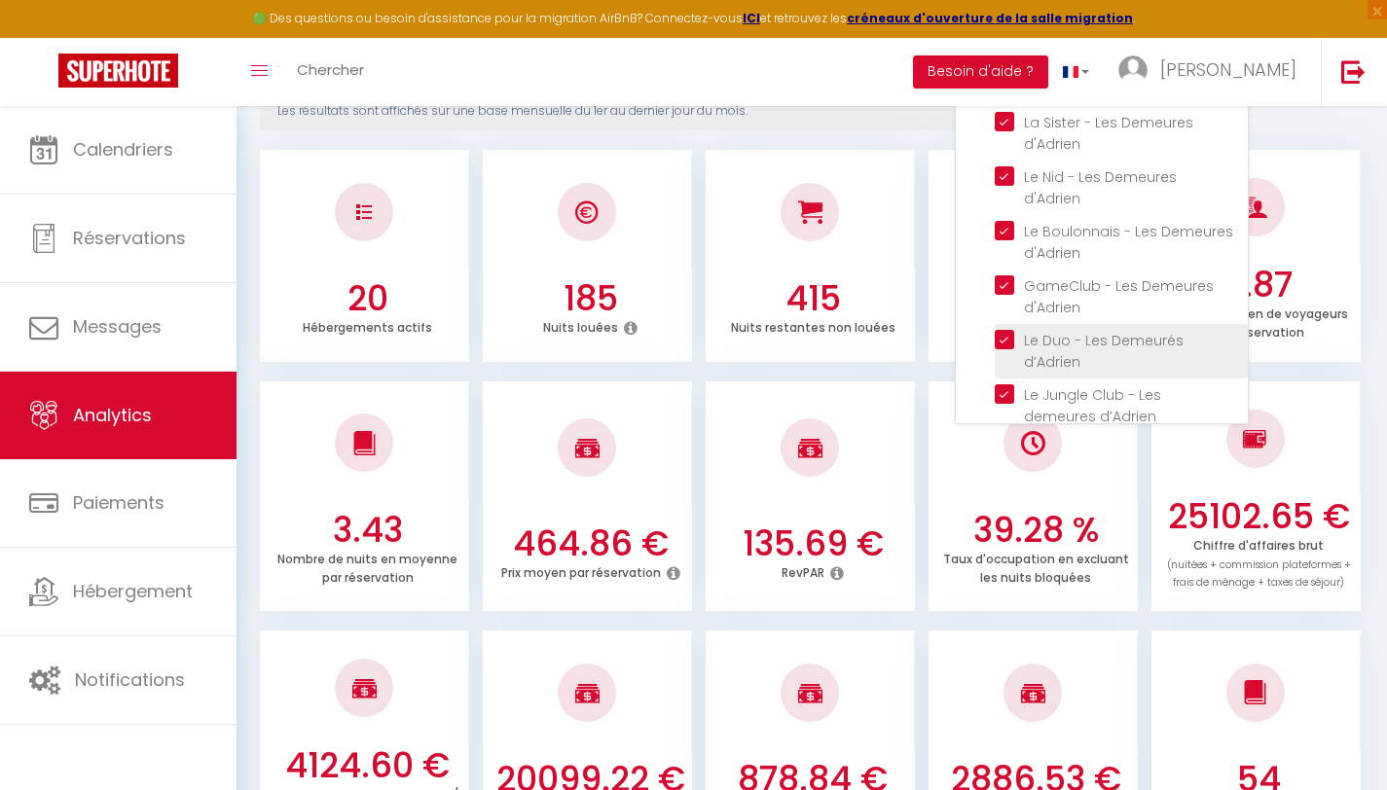
scroll to position [636, 0]
click at [1002, 327] on d’Adrien "checkbox" at bounding box center [1121, 336] width 253 height 19
checkbox d’Adrien "false"
checkbox input "false"
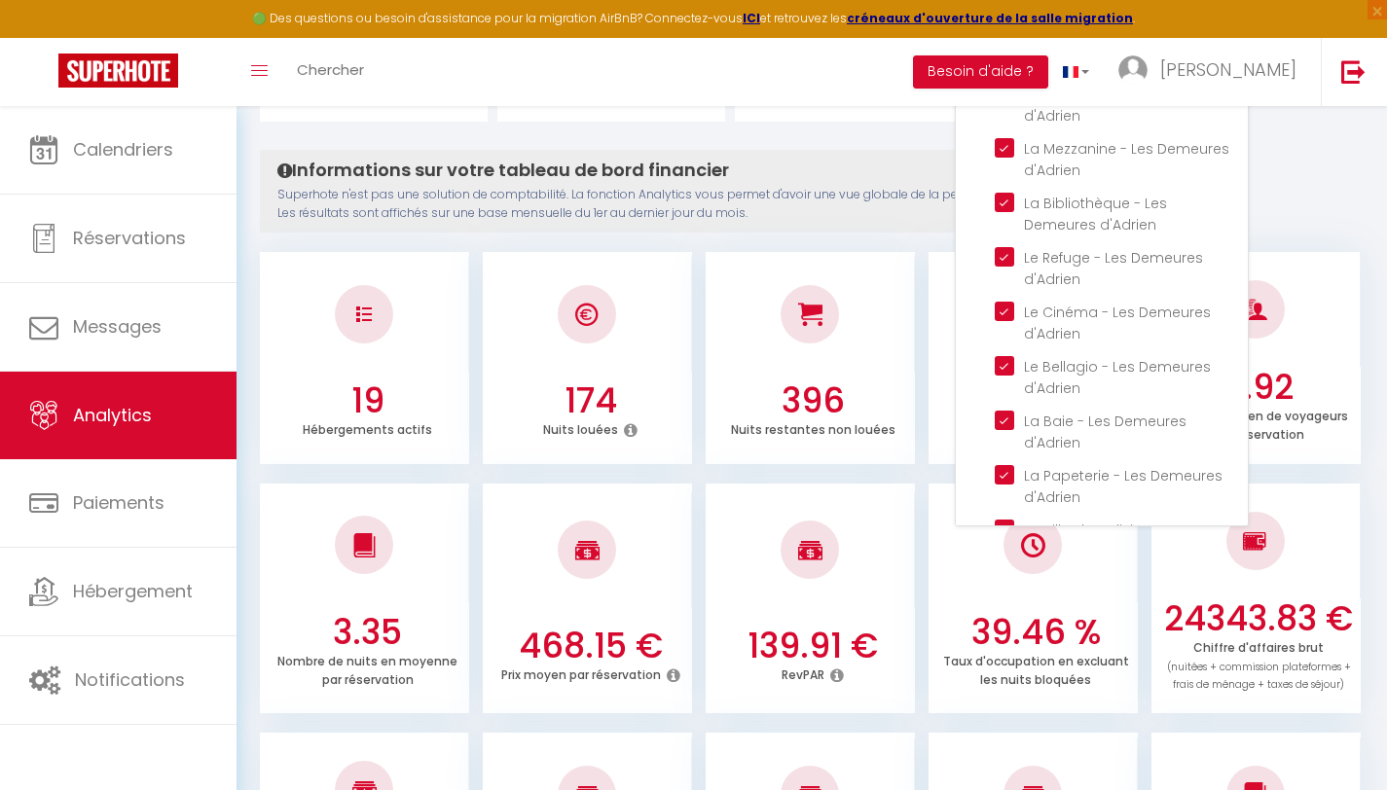
scroll to position [249, 0]
click at [1009, 311] on d\'Adrien "checkbox" at bounding box center [1121, 311] width 253 height 19
checkbox d\'Adrien "false"
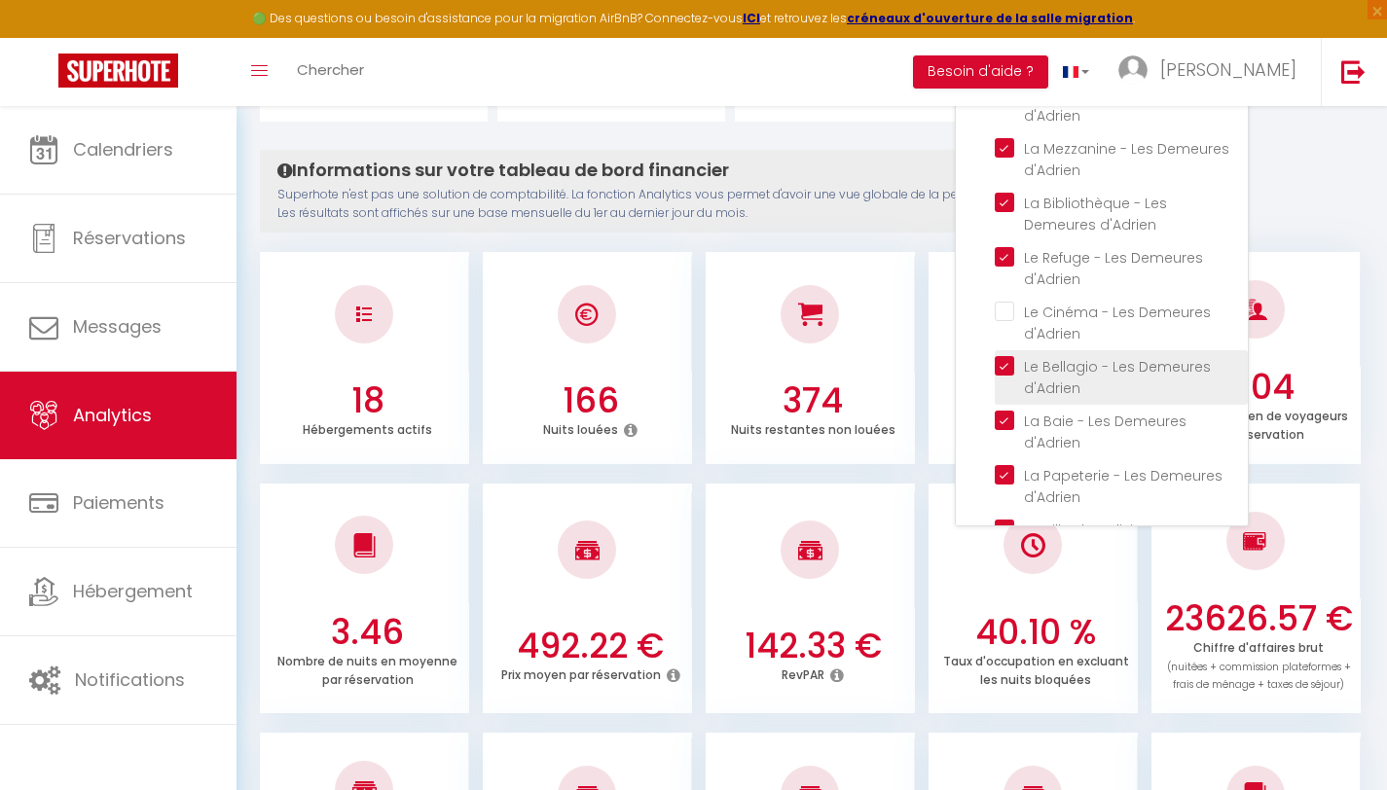
click at [1006, 365] on d\'Adrien "checkbox" at bounding box center [1121, 365] width 253 height 19
checkbox d\'Adrien "false"
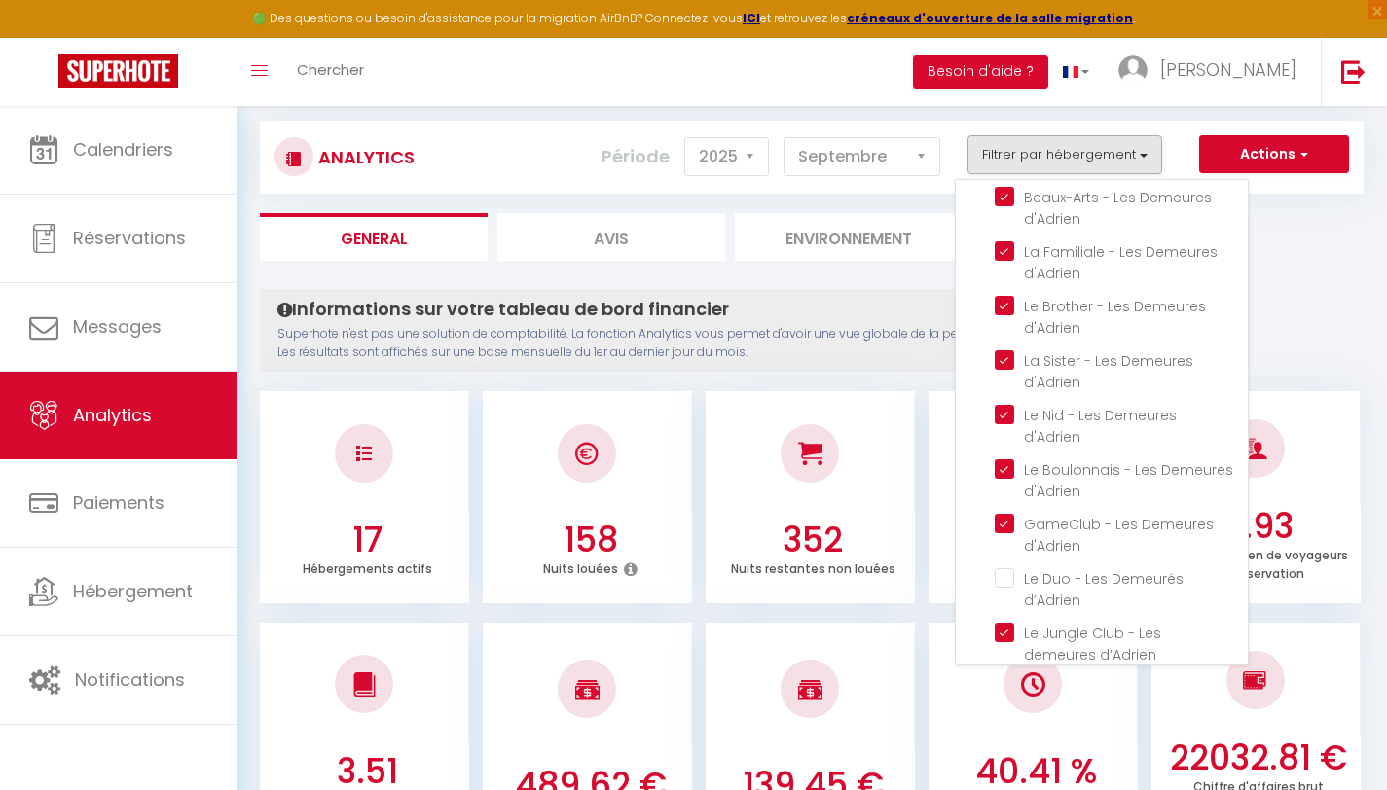
scroll to position [161, 0]
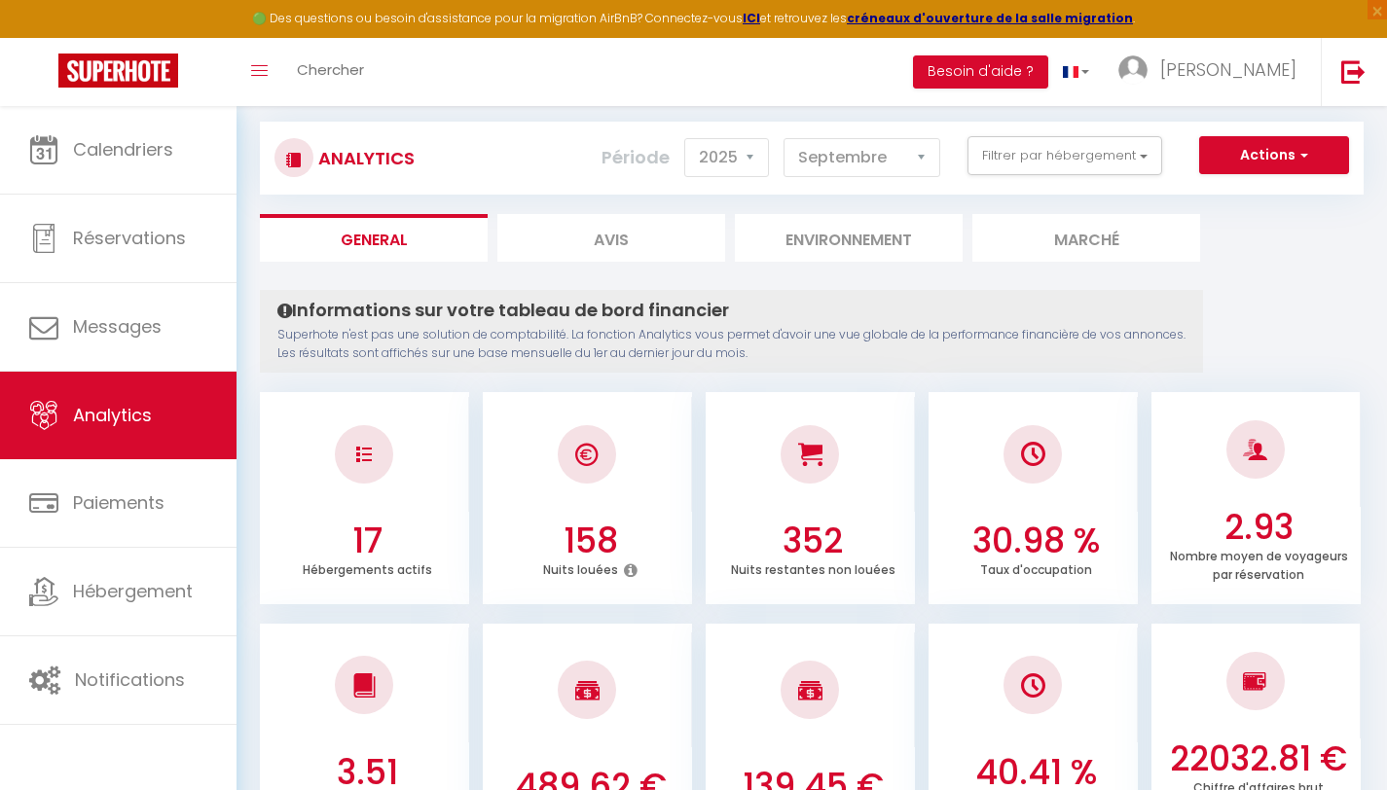
scroll to position [93, 0]
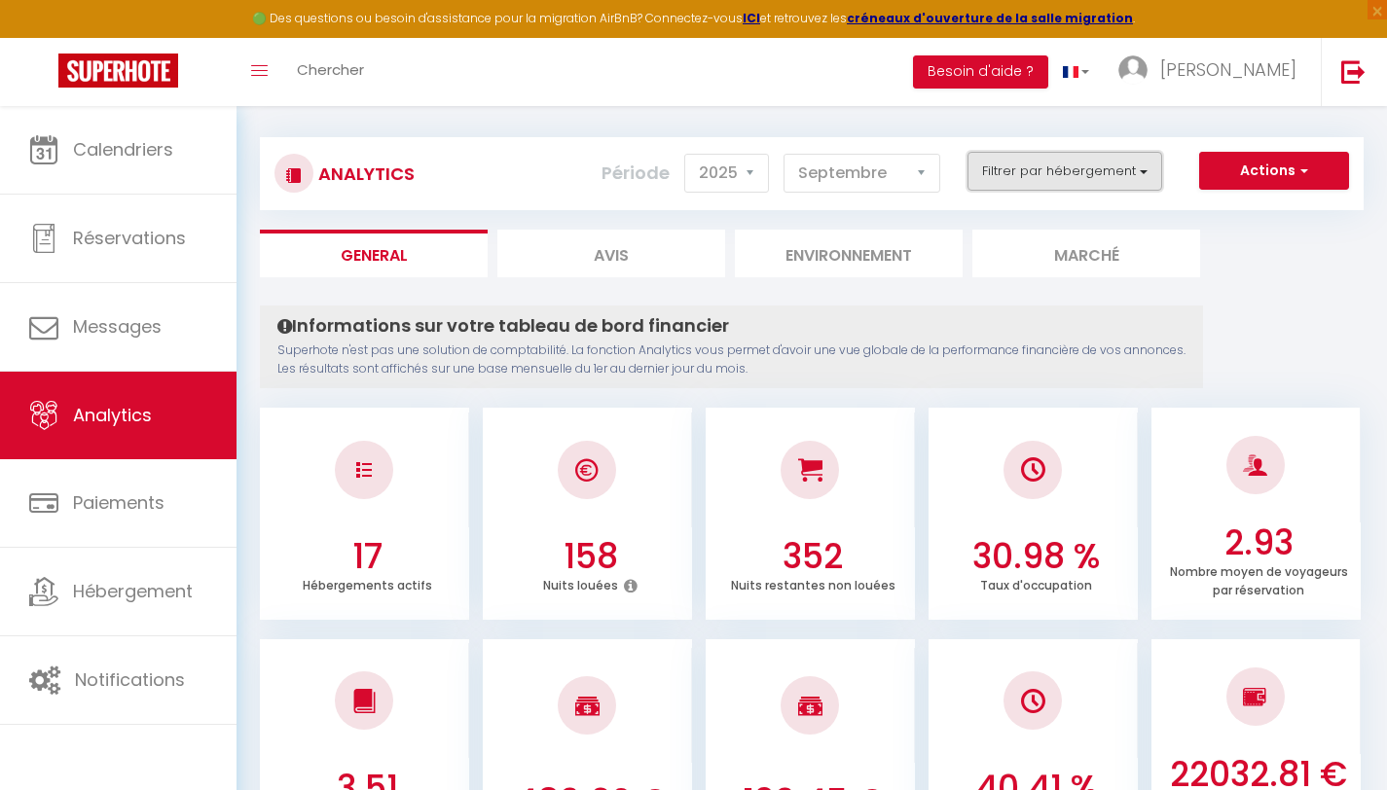
click at [1160, 174] on button "Filtrer par hébergement" at bounding box center [1065, 171] width 195 height 39
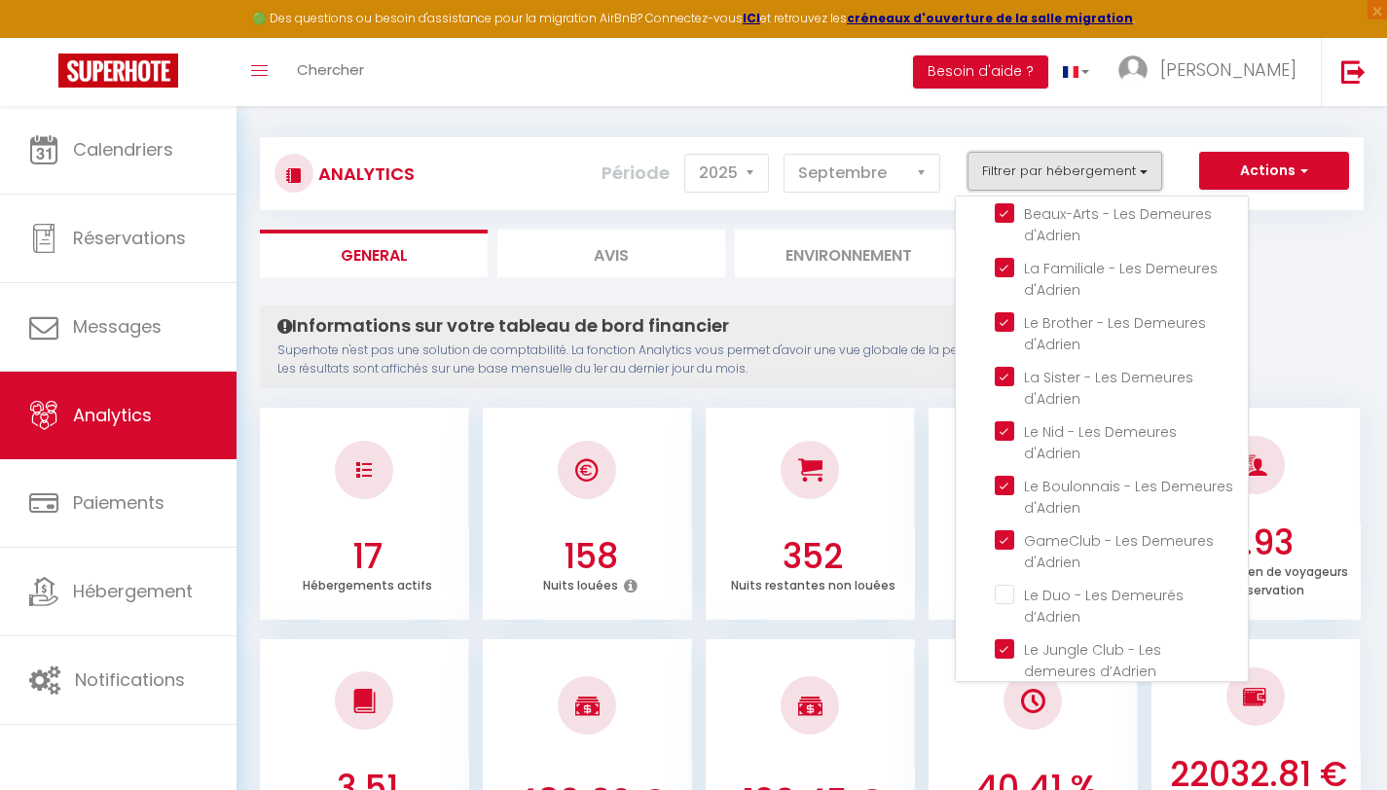
scroll to position [170, 0]
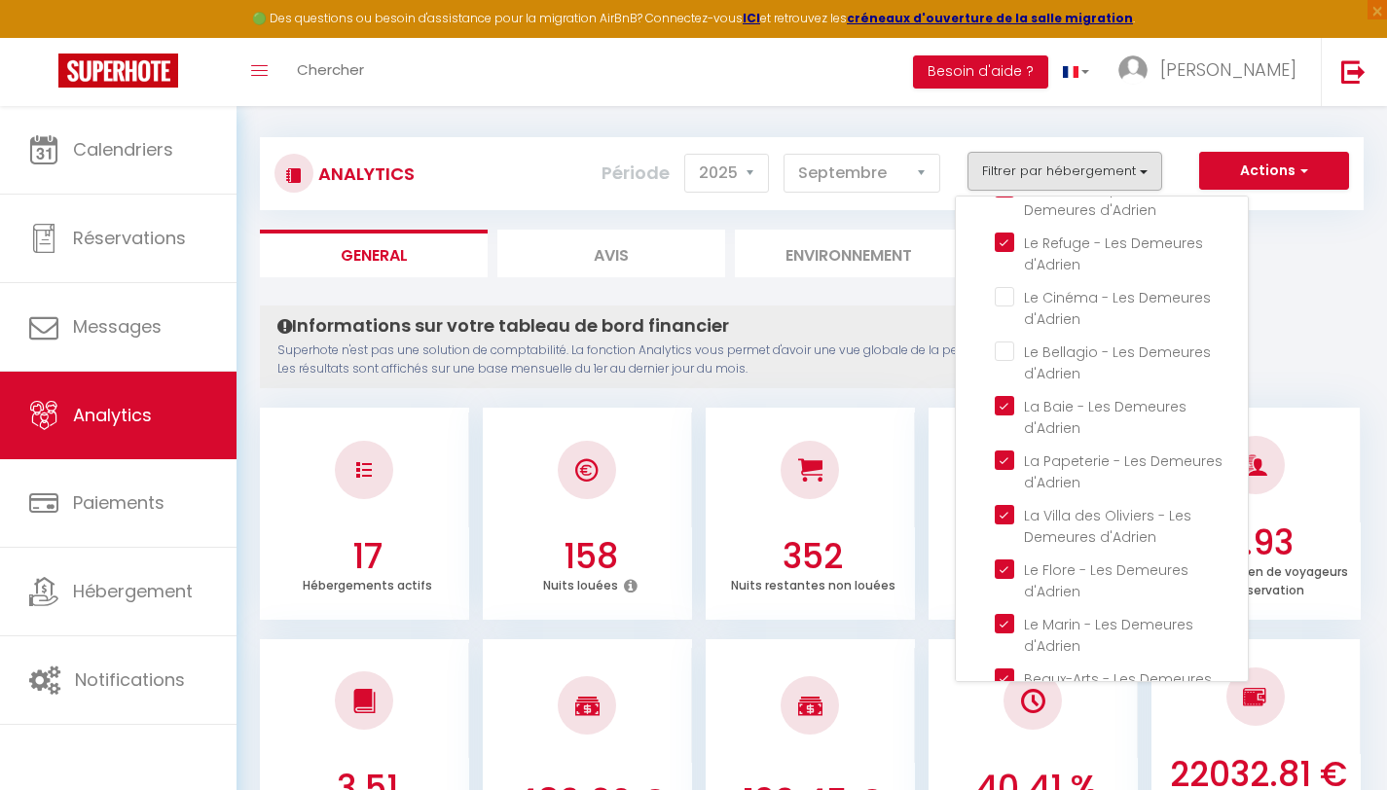
click at [1304, 236] on ul "General Avis Environnement Marché" at bounding box center [812, 254] width 1104 height 48
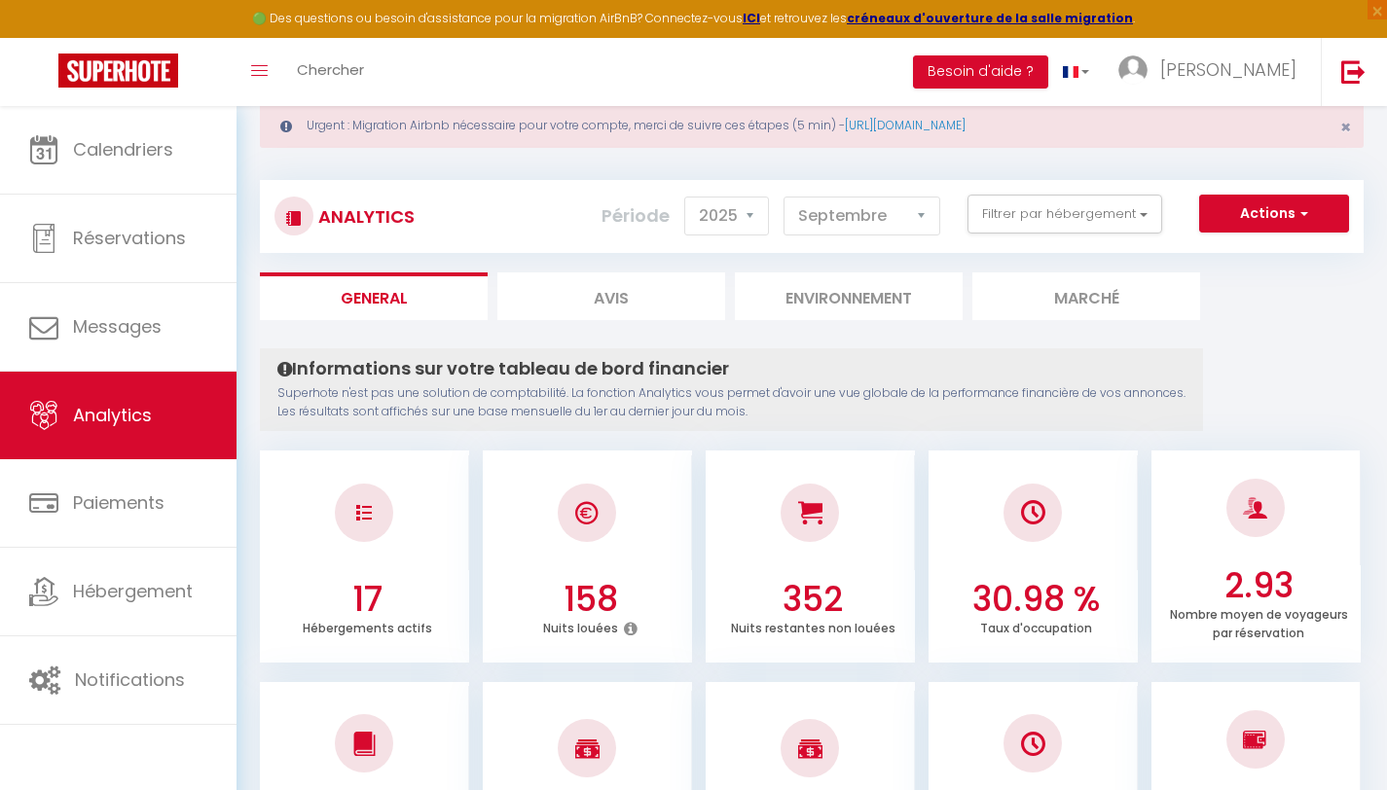
scroll to position [0, 0]
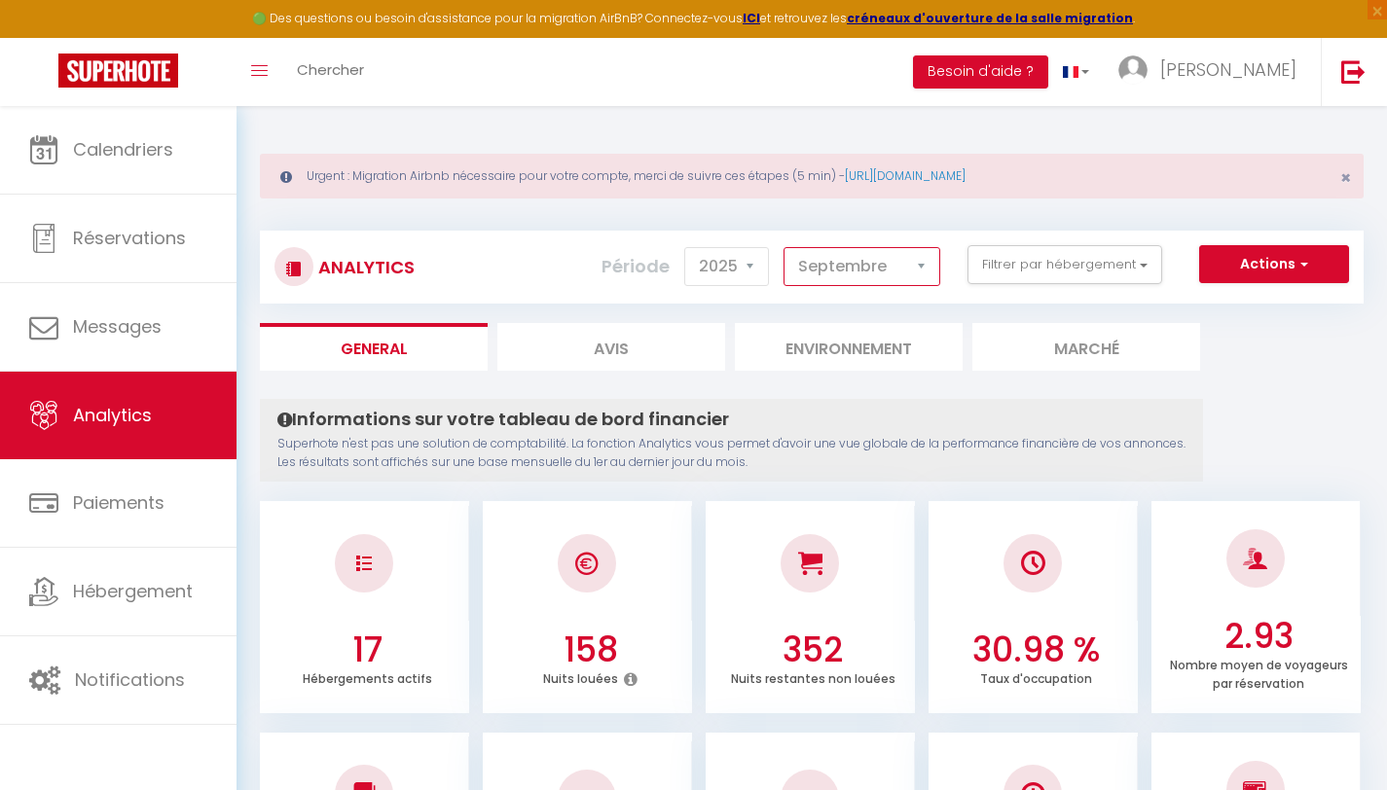
click at [810, 255] on select "[PERSON_NAME] Mars Avril Mai Juin Juillet Août Septembre Octobre Novembre Décem…" at bounding box center [862, 266] width 157 height 39
select select "8"
click at [785, 247] on select "[PERSON_NAME] Mars Avril Mai Juin Juillet Août Septembre Octobre Novembre Décem…" at bounding box center [862, 266] width 157 height 39
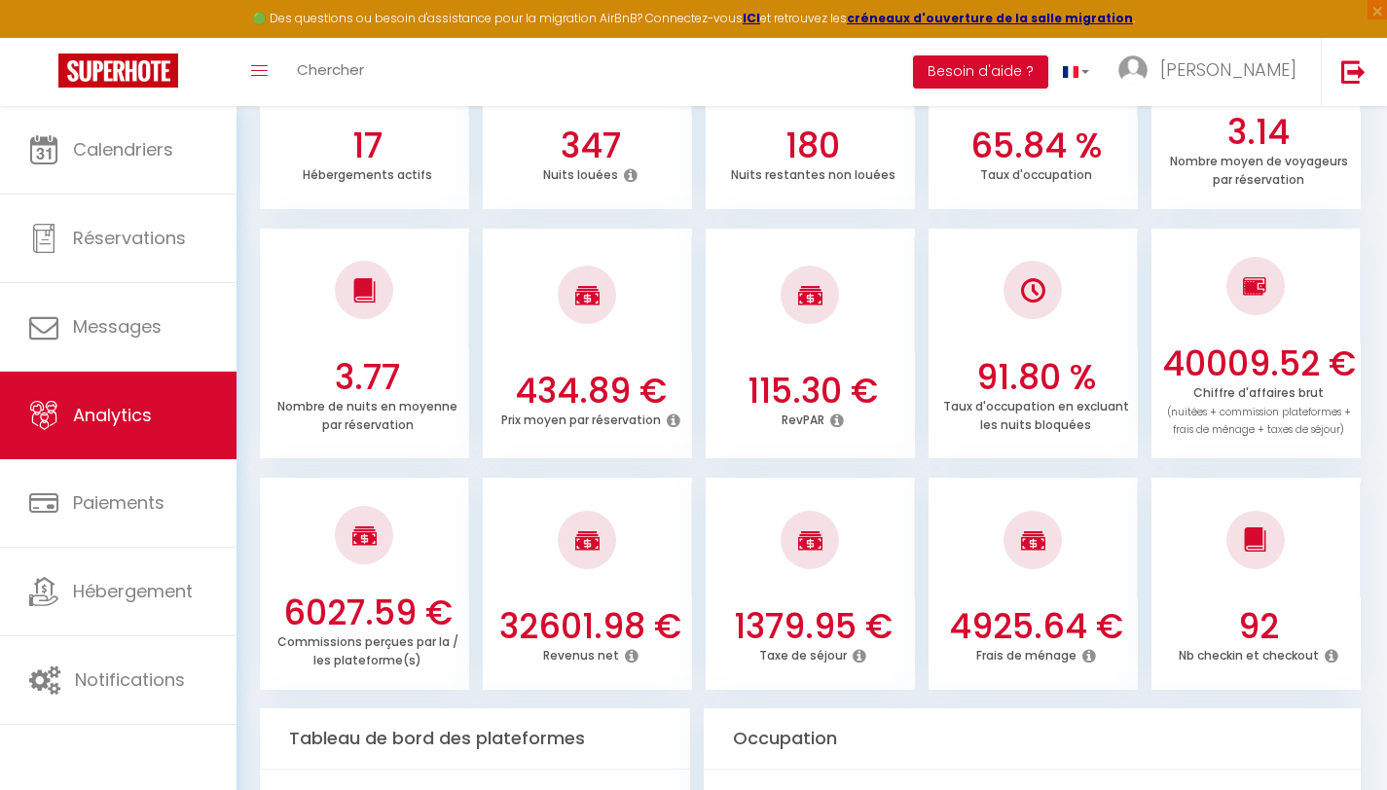
scroll to position [505, 0]
